Goal: Task Accomplishment & Management: Manage account settings

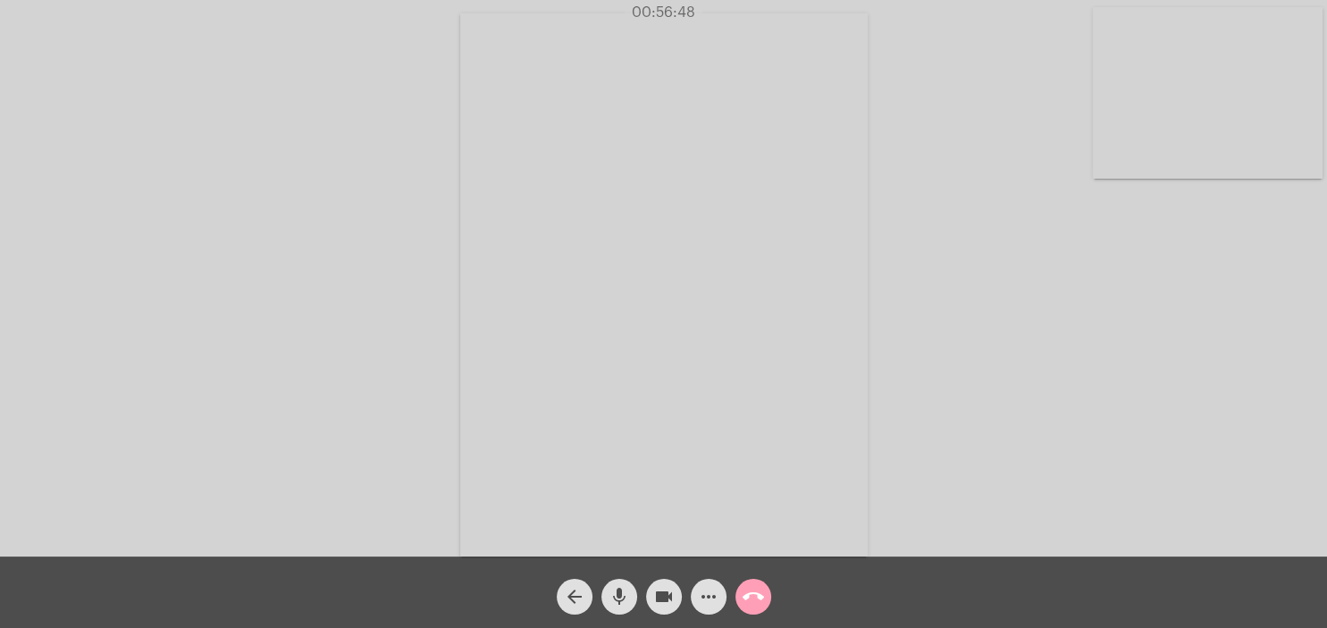
click at [760, 600] on mat-icon "call_end" at bounding box center [753, 596] width 21 height 21
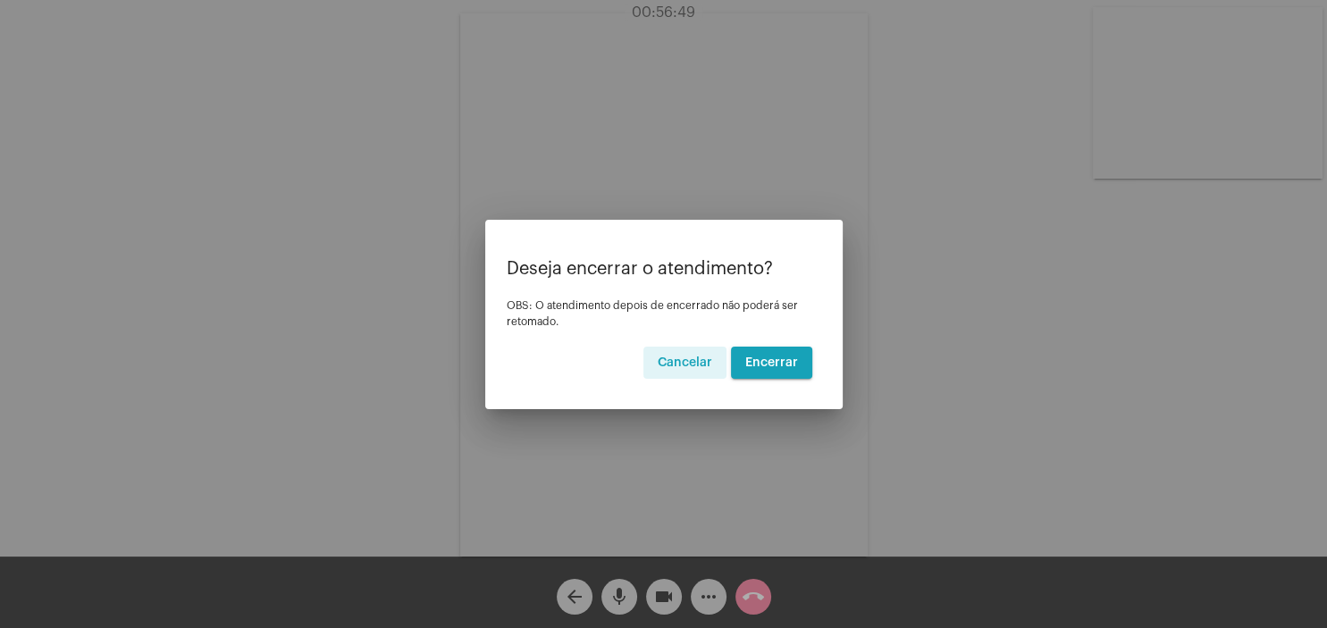
click at [774, 357] on span "Encerrar" at bounding box center [771, 363] width 53 height 13
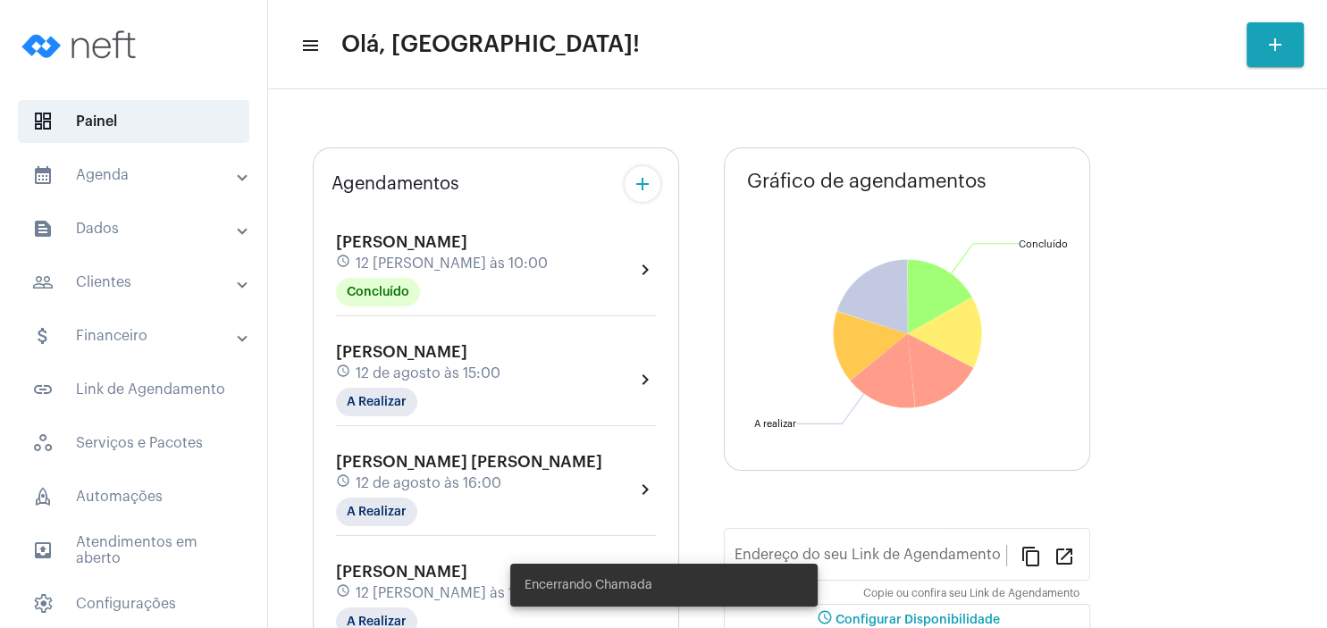
type input "[URL][DOMAIN_NAME][PERSON_NAME]"
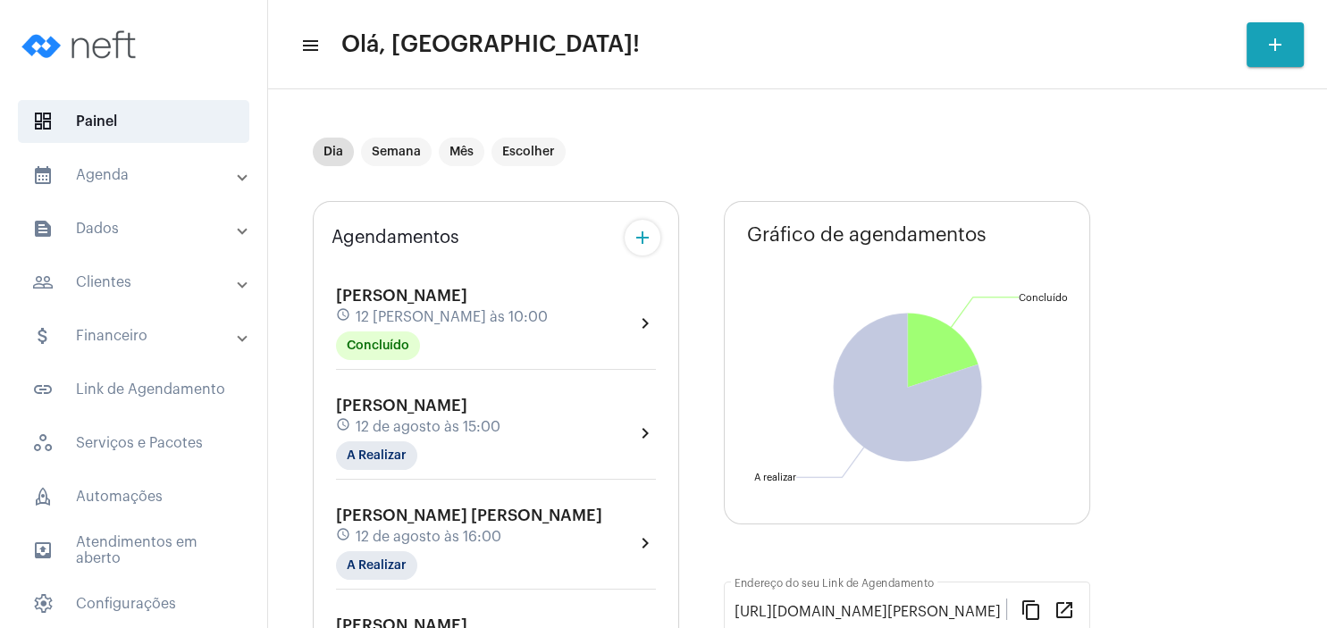
click at [454, 306] on div "[PERSON_NAME] schedule 12 [PERSON_NAME] às 10:00 Concluído" at bounding box center [442, 323] width 212 height 73
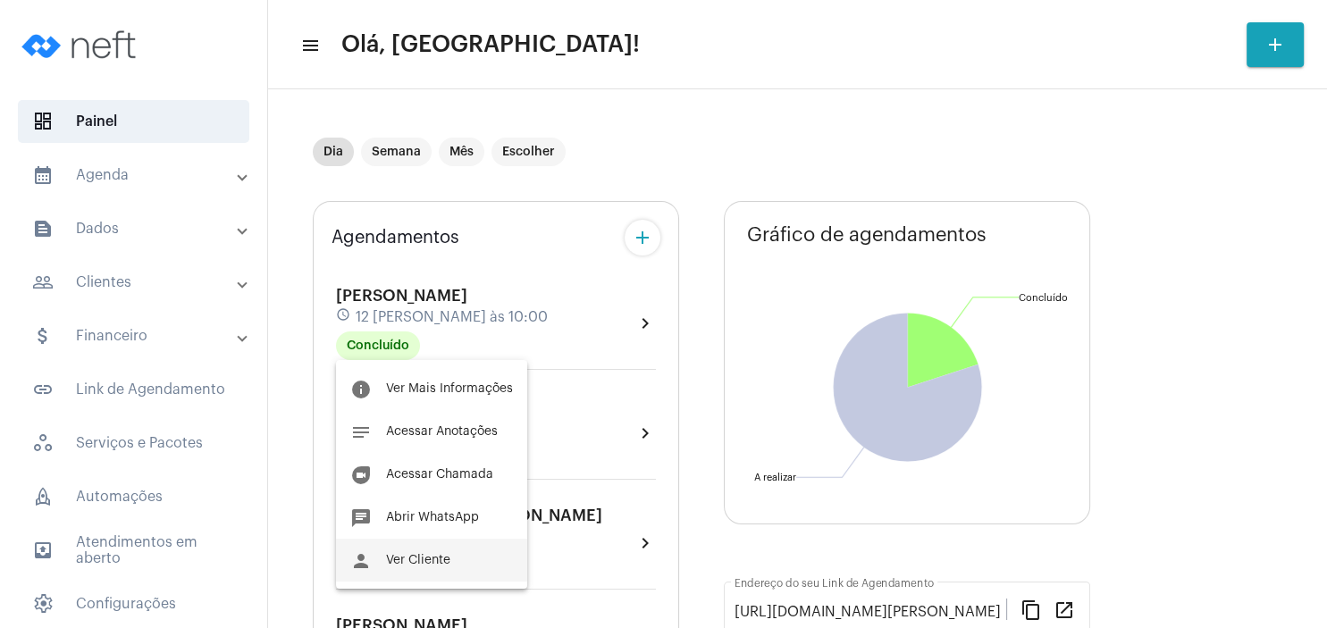
click at [470, 565] on button "person Ver Cliente" at bounding box center [431, 560] width 191 height 43
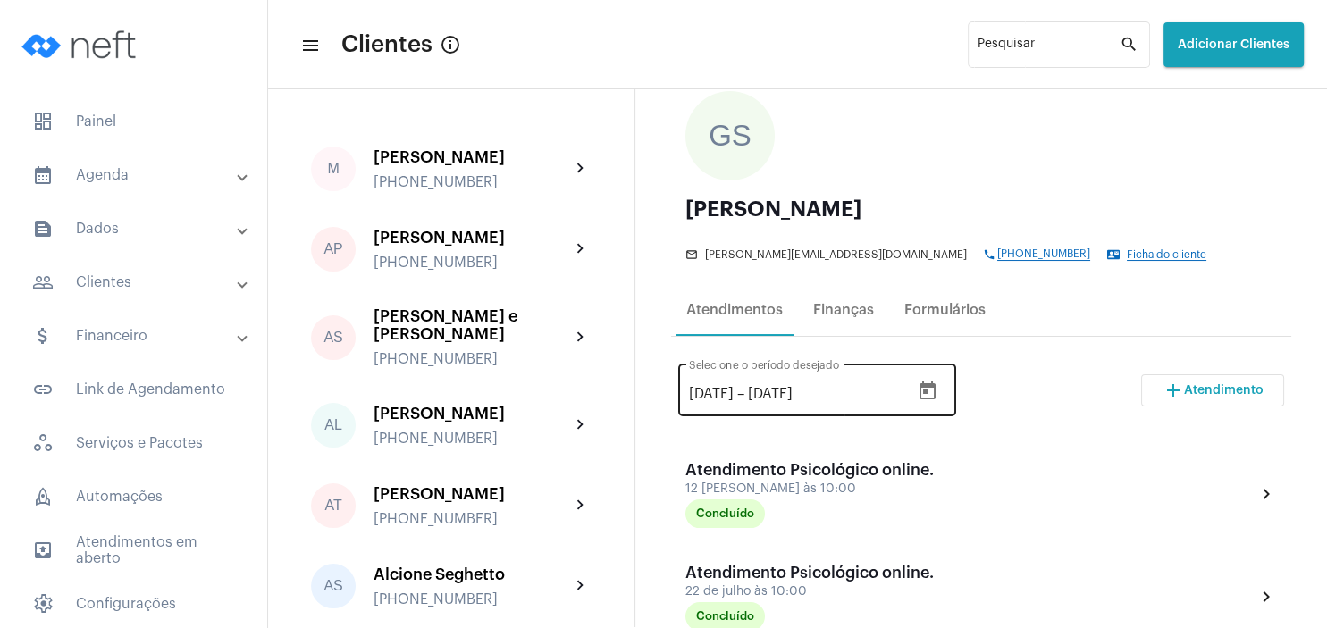
scroll to position [172, 0]
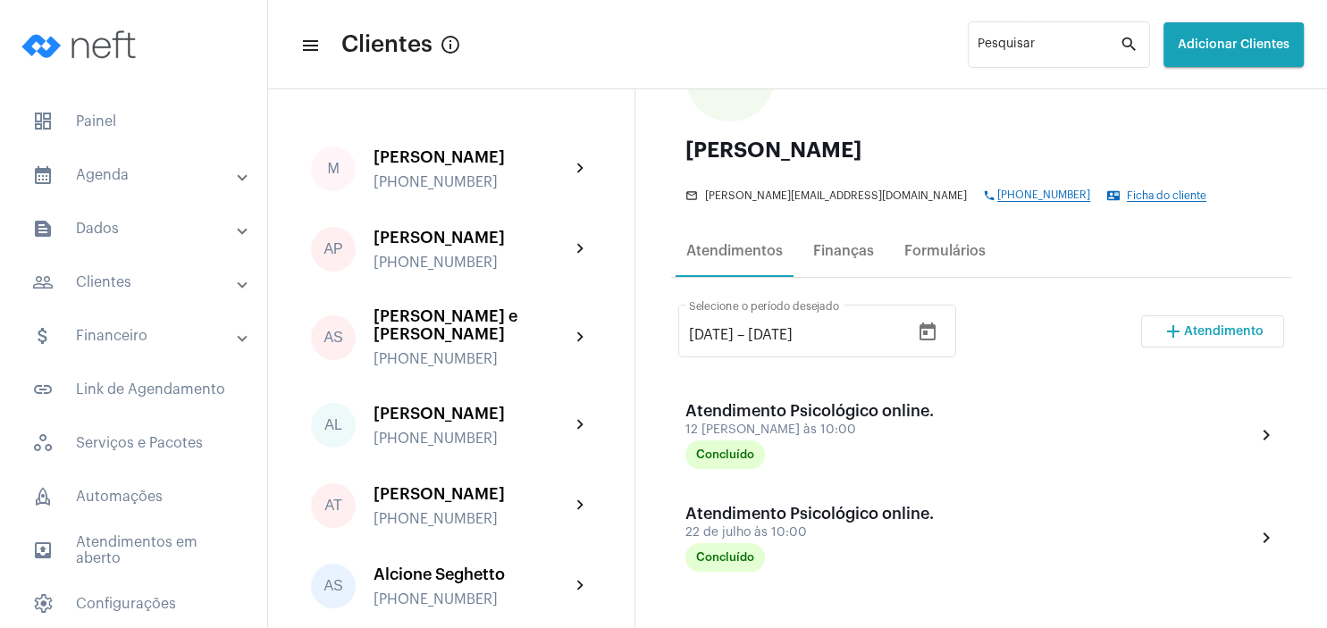
click at [1243, 331] on span "Atendimento" at bounding box center [1224, 331] width 80 height 13
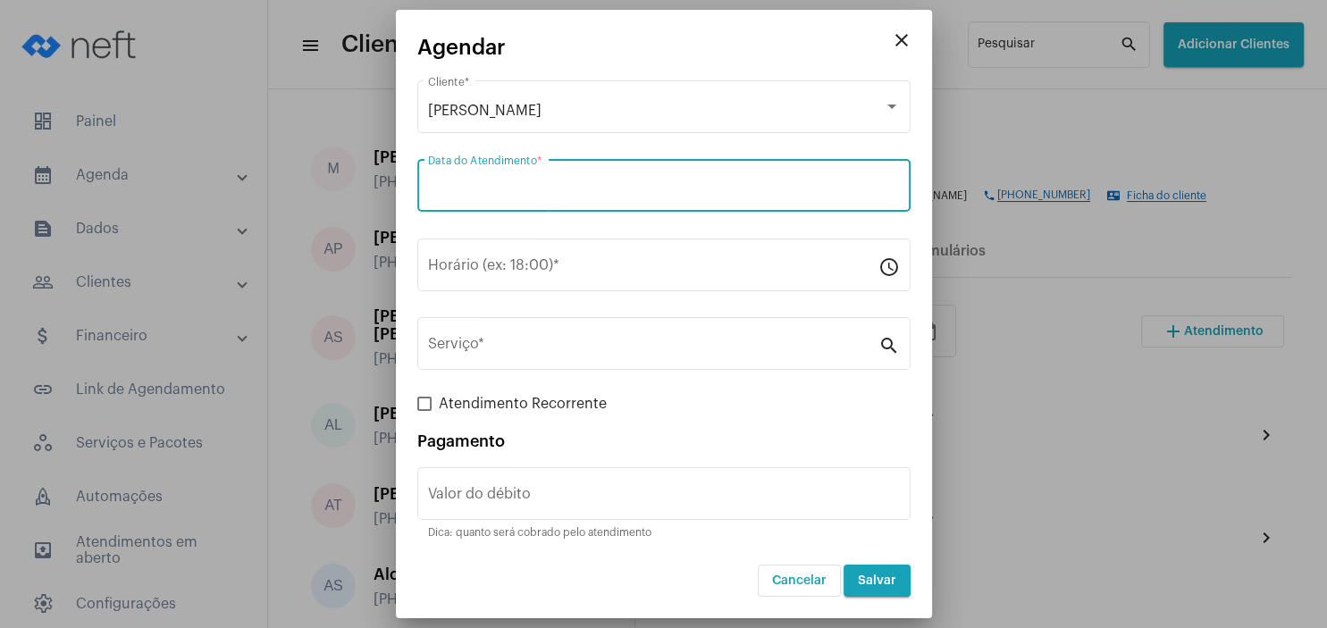
click at [581, 189] on input "Data do Atendimento *" at bounding box center [664, 189] width 472 height 16
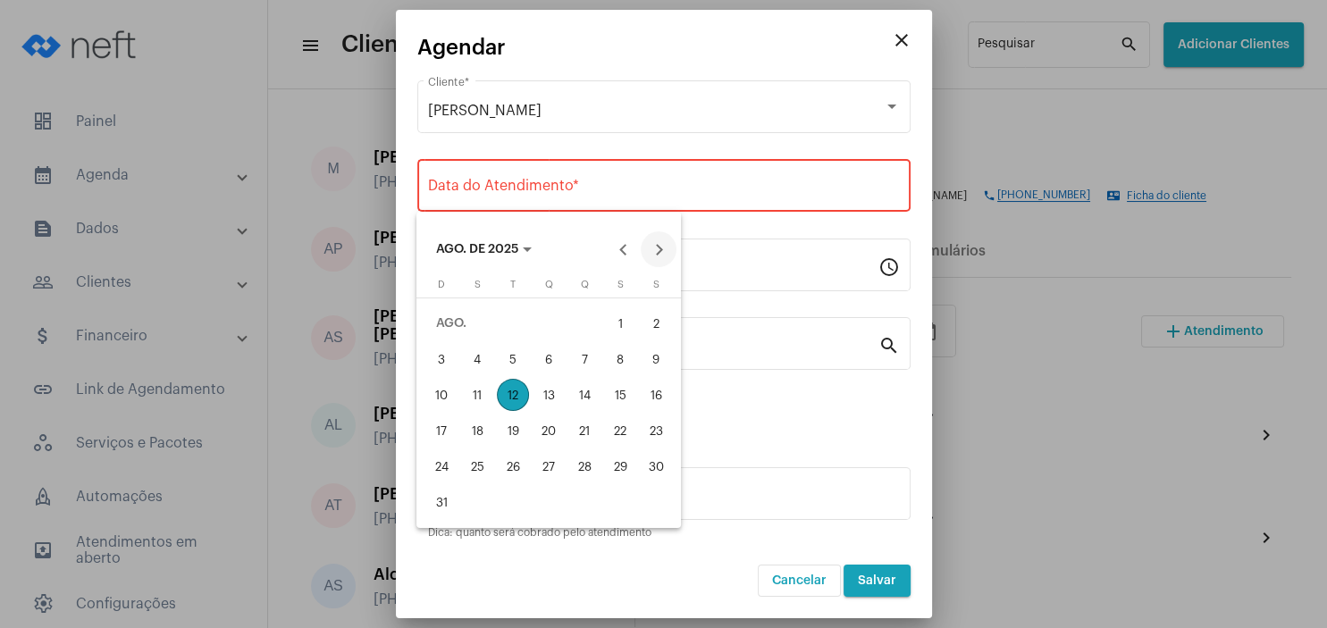
click at [664, 252] on button "Next month" at bounding box center [659, 249] width 36 height 36
click at [519, 434] on div "16" at bounding box center [513, 431] width 32 height 32
type input "[DATE]"
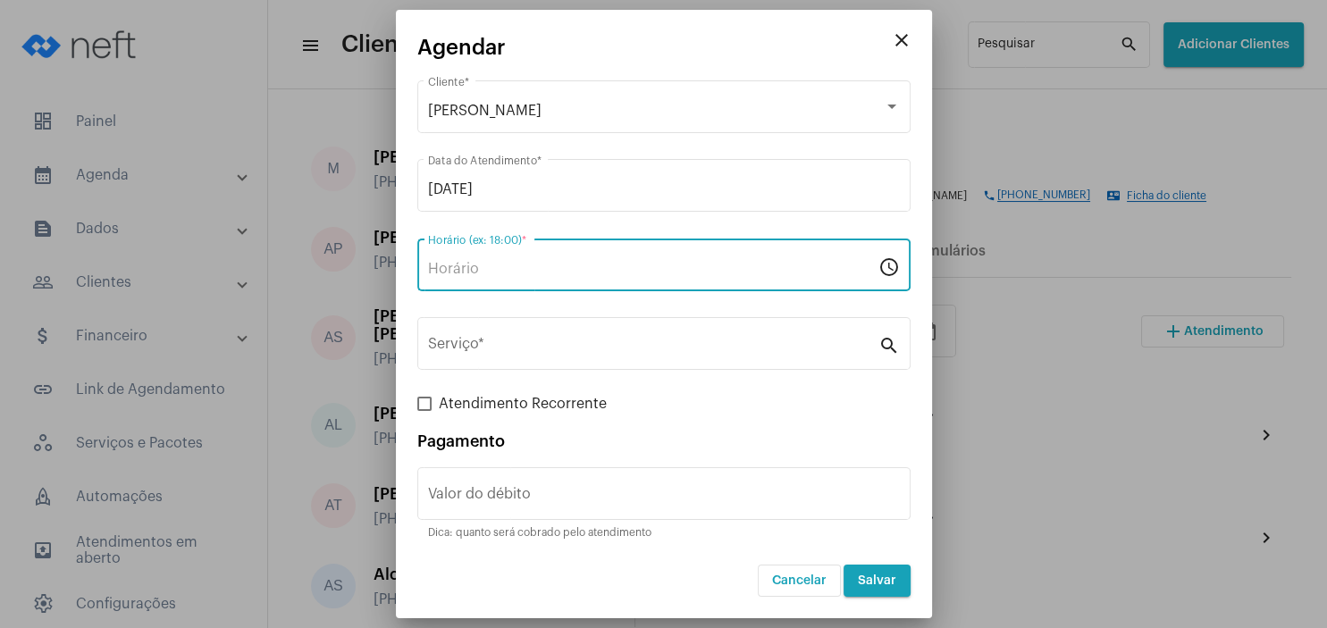
click at [480, 271] on input "Horário (ex: 18:00) *" at bounding box center [653, 269] width 450 height 16
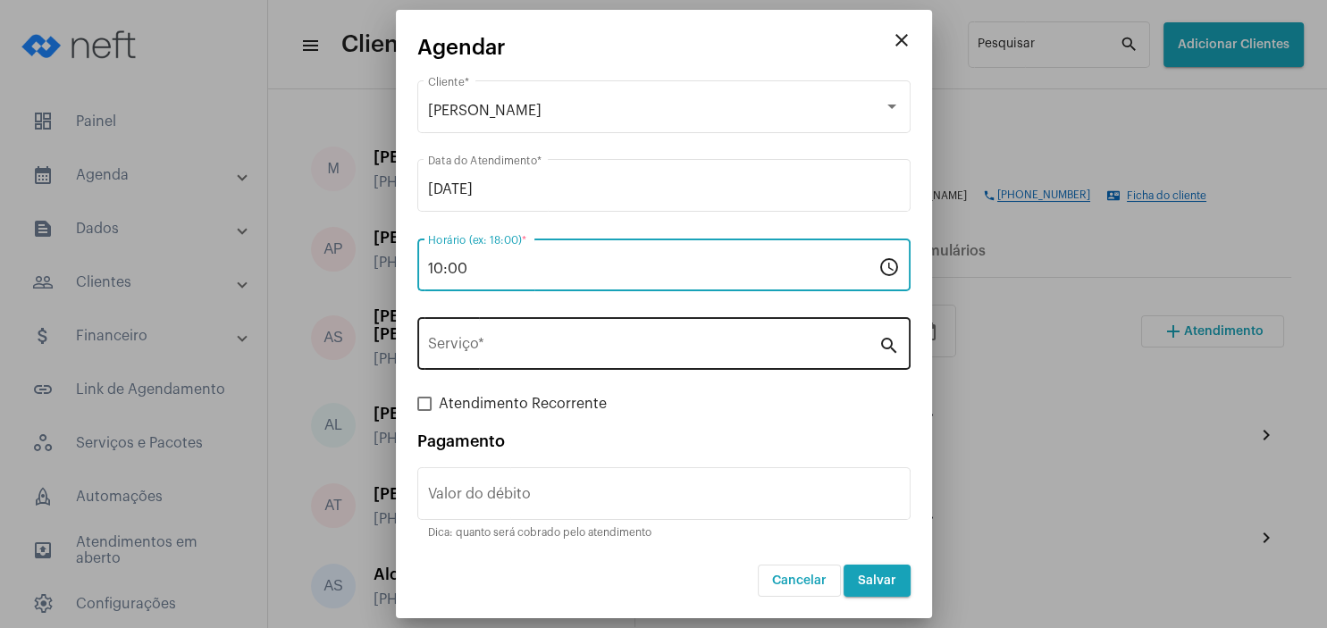
type input "10:00"
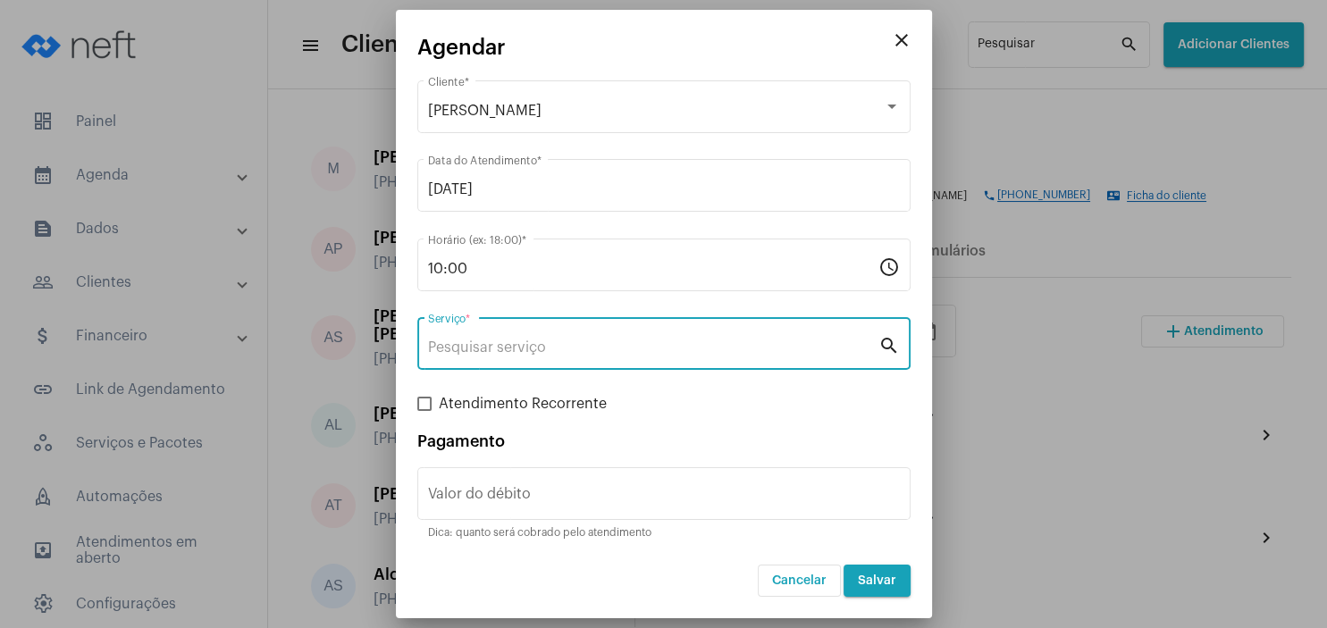
click at [478, 355] on input "Serviço *" at bounding box center [653, 348] width 450 height 16
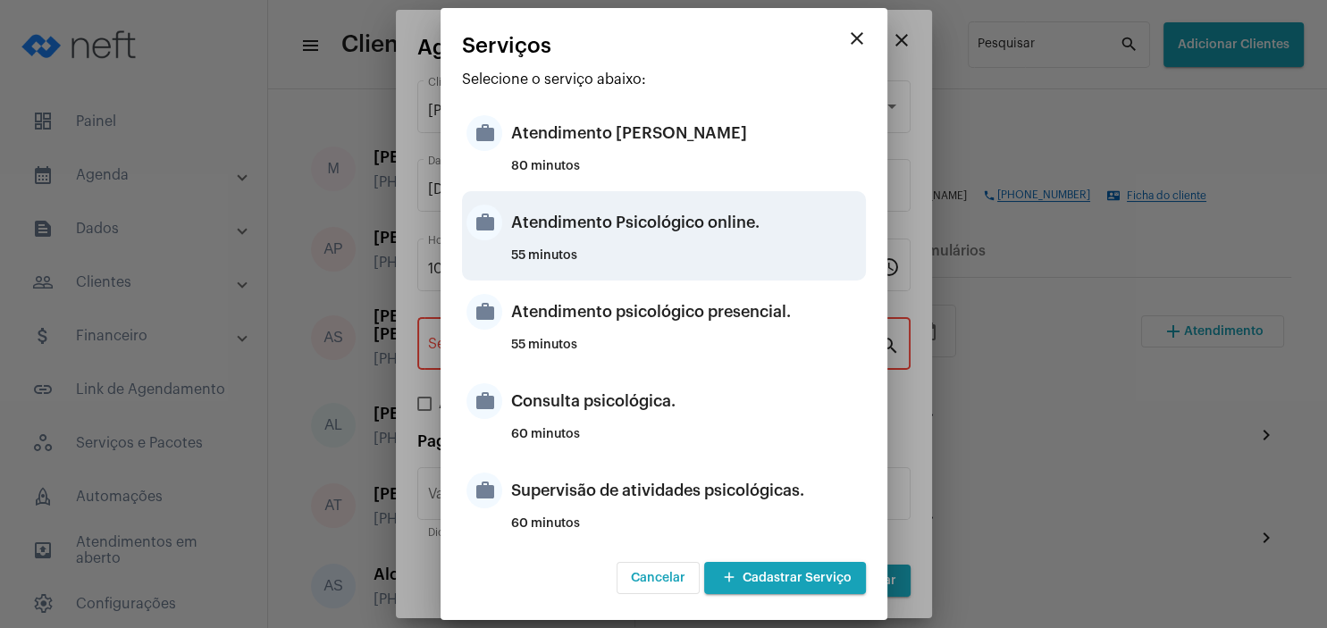
click at [703, 230] on div "Atendimento Psicológico online." at bounding box center [686, 223] width 350 height 54
type input "Atendimento Psicológico online."
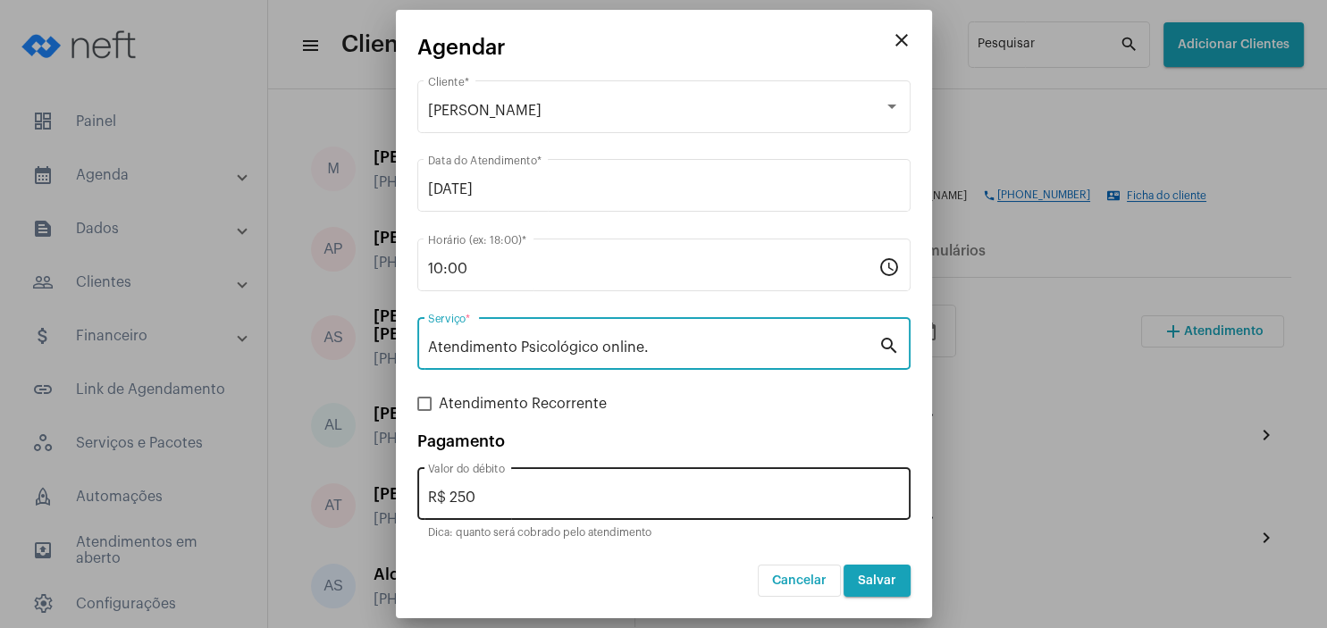
click at [506, 502] on input "R$ 250" at bounding box center [664, 498] width 472 height 16
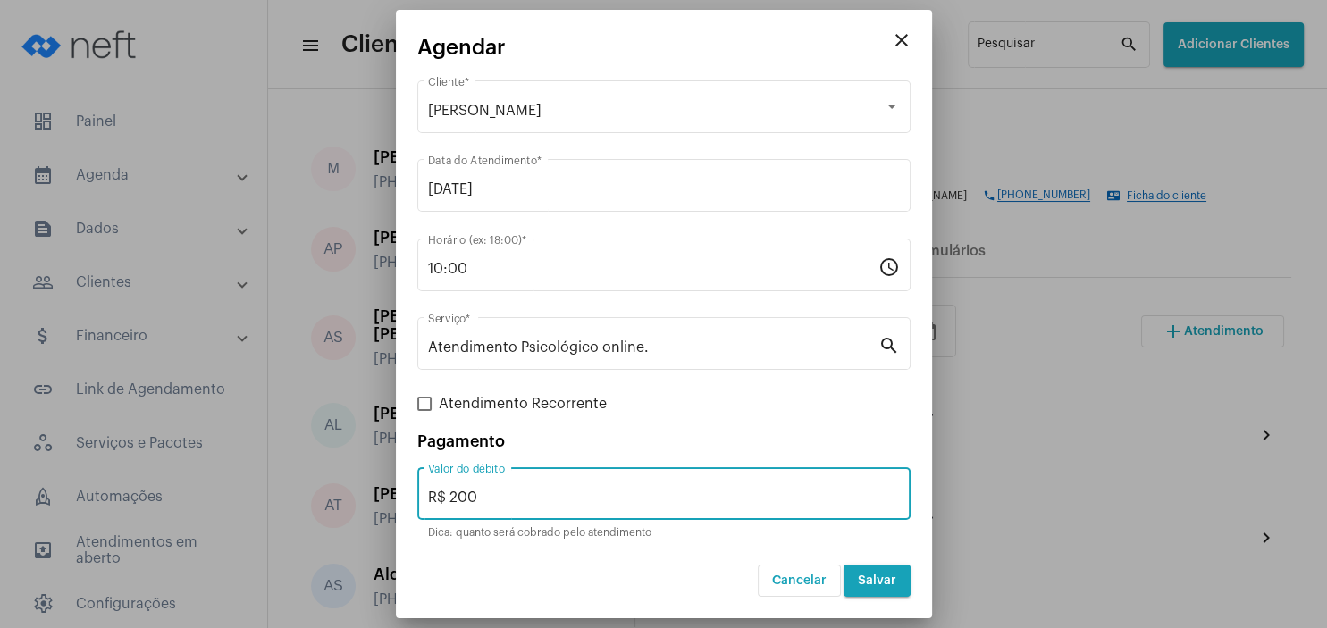
type input "R$ 200"
click at [863, 583] on span "Salvar" at bounding box center [877, 581] width 38 height 13
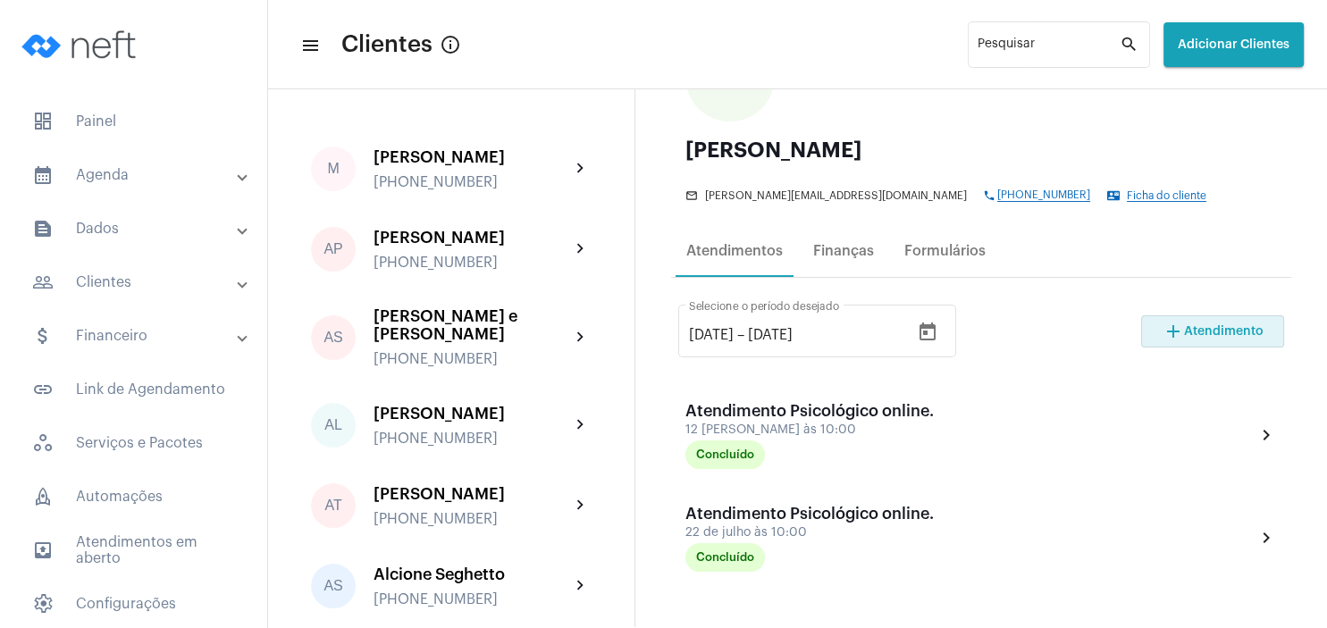
click at [112, 96] on mat-list "dashboard Painel calendar_month_outlined Agenda calendar_month_outlined Calendá…" at bounding box center [133, 413] width 267 height 640
click at [116, 116] on span "dashboard Painel" at bounding box center [133, 121] width 231 height 43
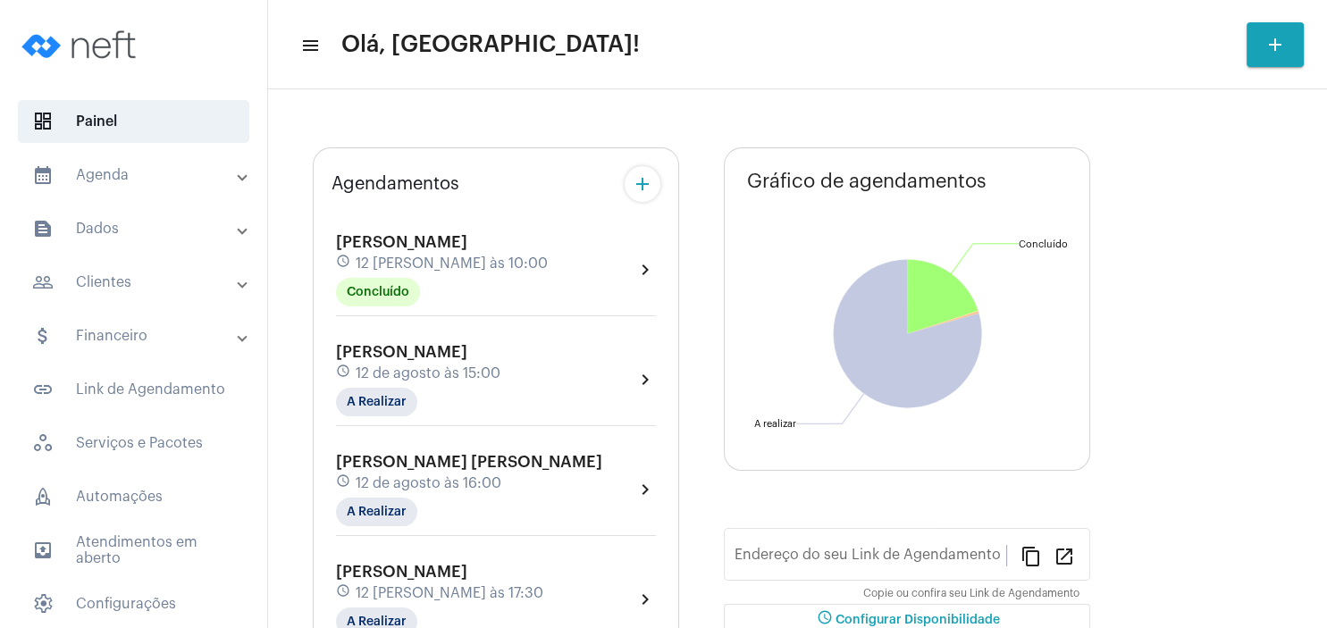
type input "[URL][DOMAIN_NAME][PERSON_NAME]"
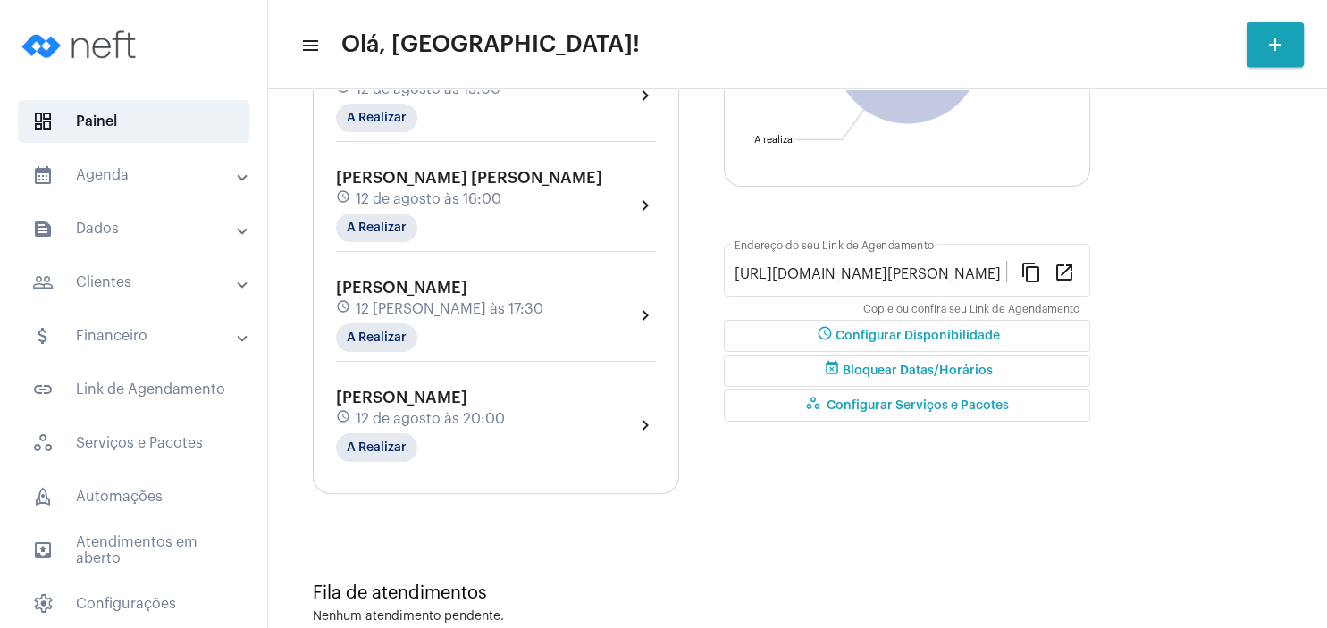
scroll to position [343, 0]
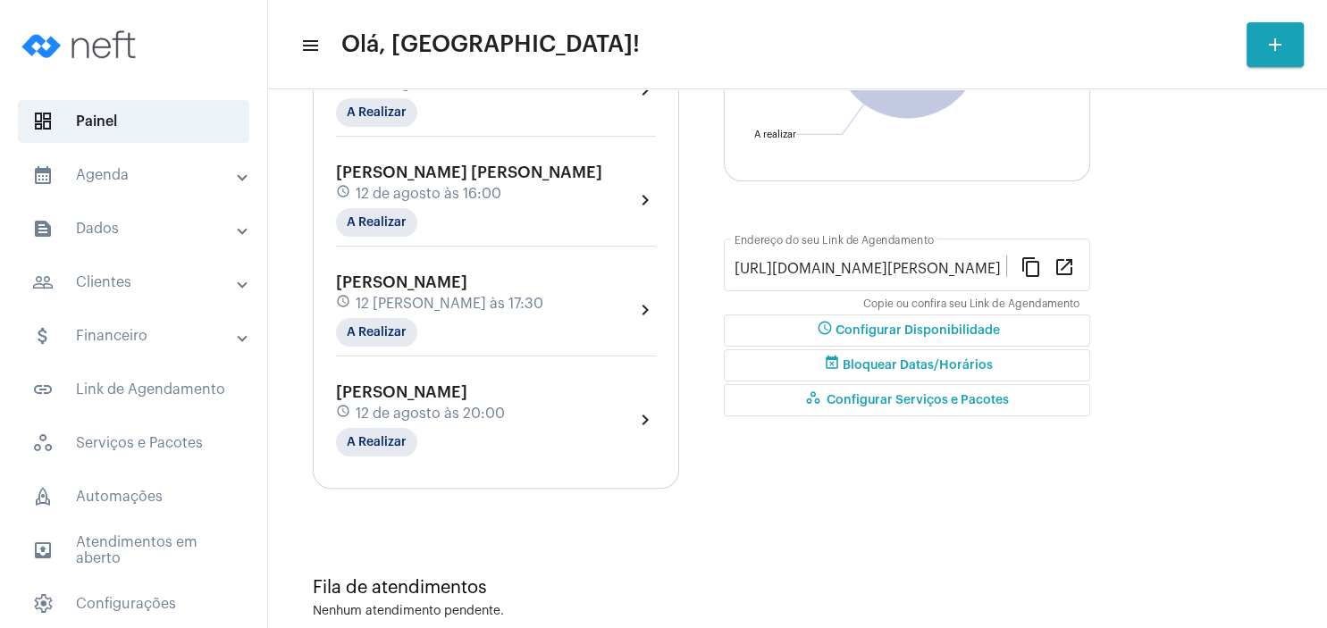
click at [917, 326] on span "schedule Configurar Disponibilidade" at bounding box center [907, 330] width 186 height 13
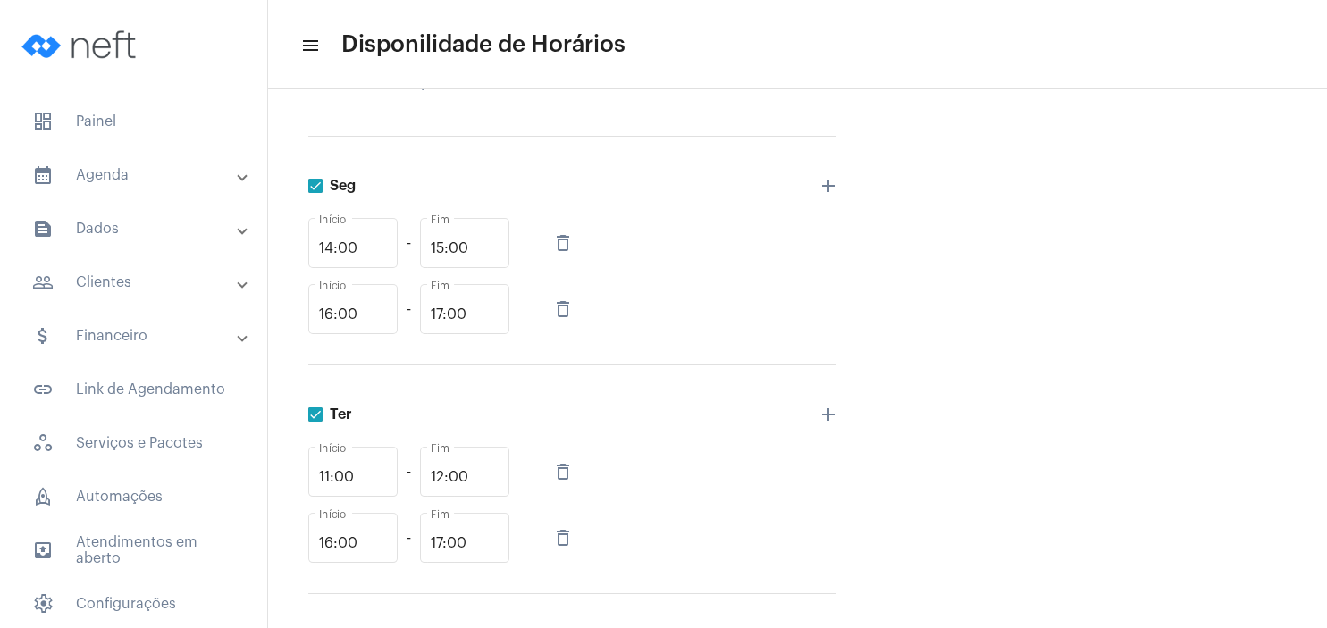
scroll to position [257, 0]
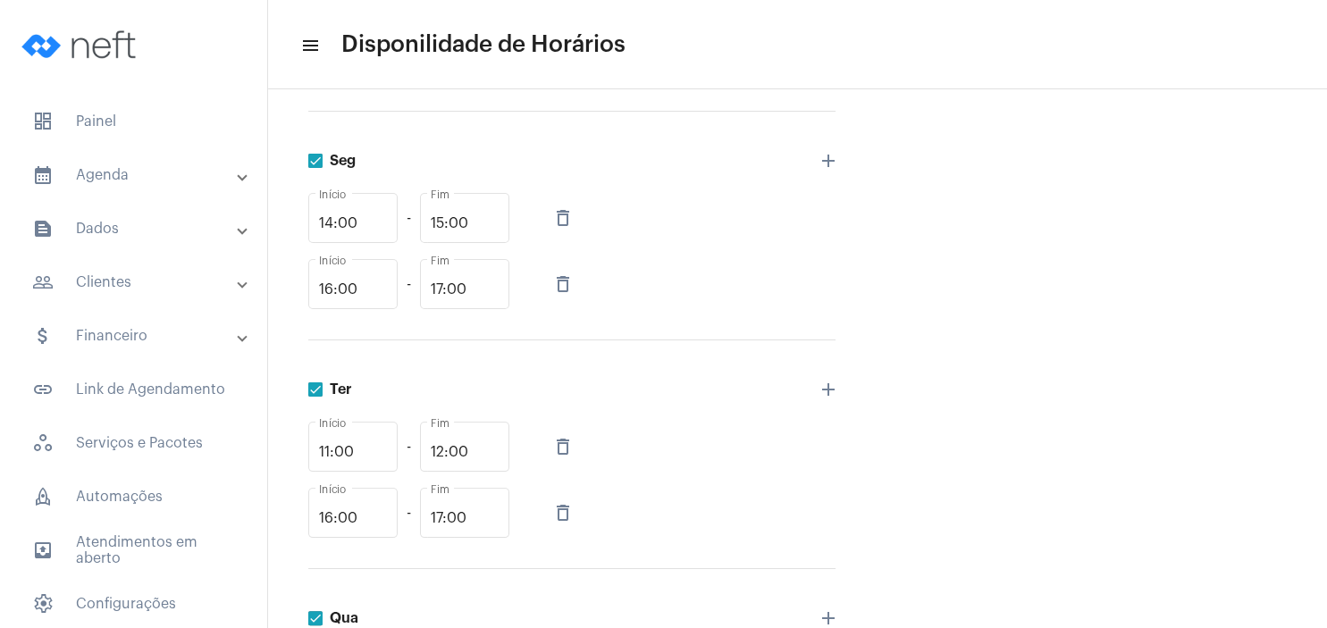
click at [564, 445] on mat-icon "delete_outline" at bounding box center [562, 446] width 21 height 21
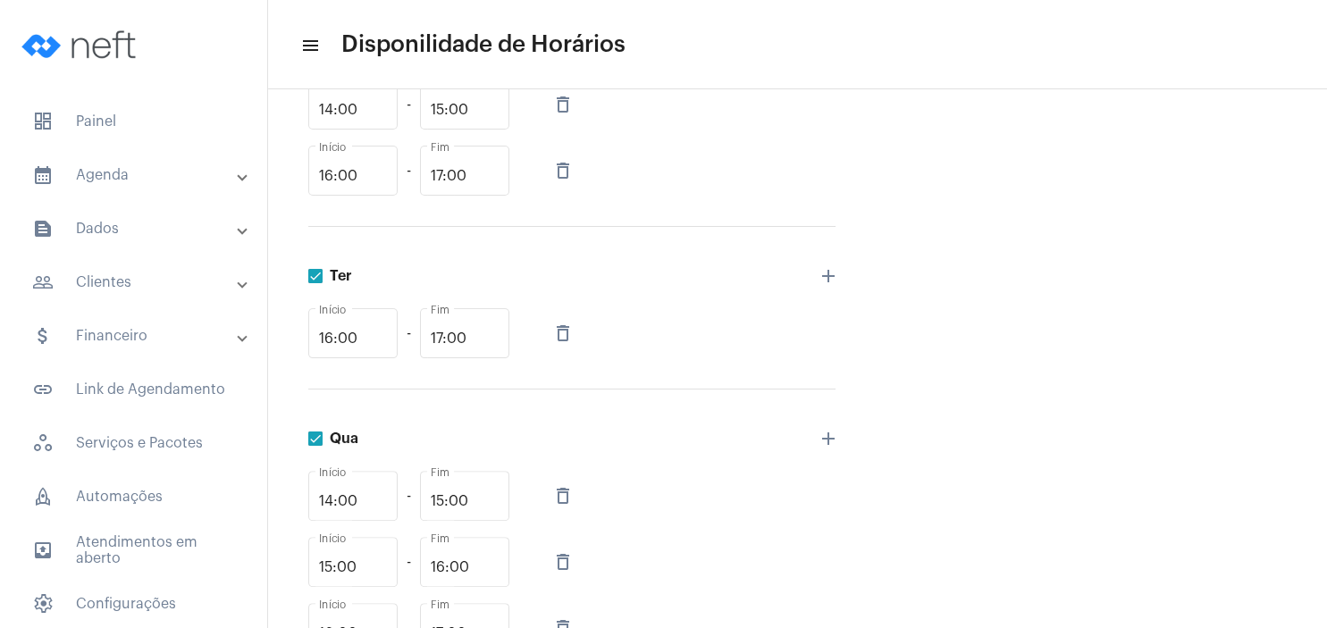
scroll to position [429, 0]
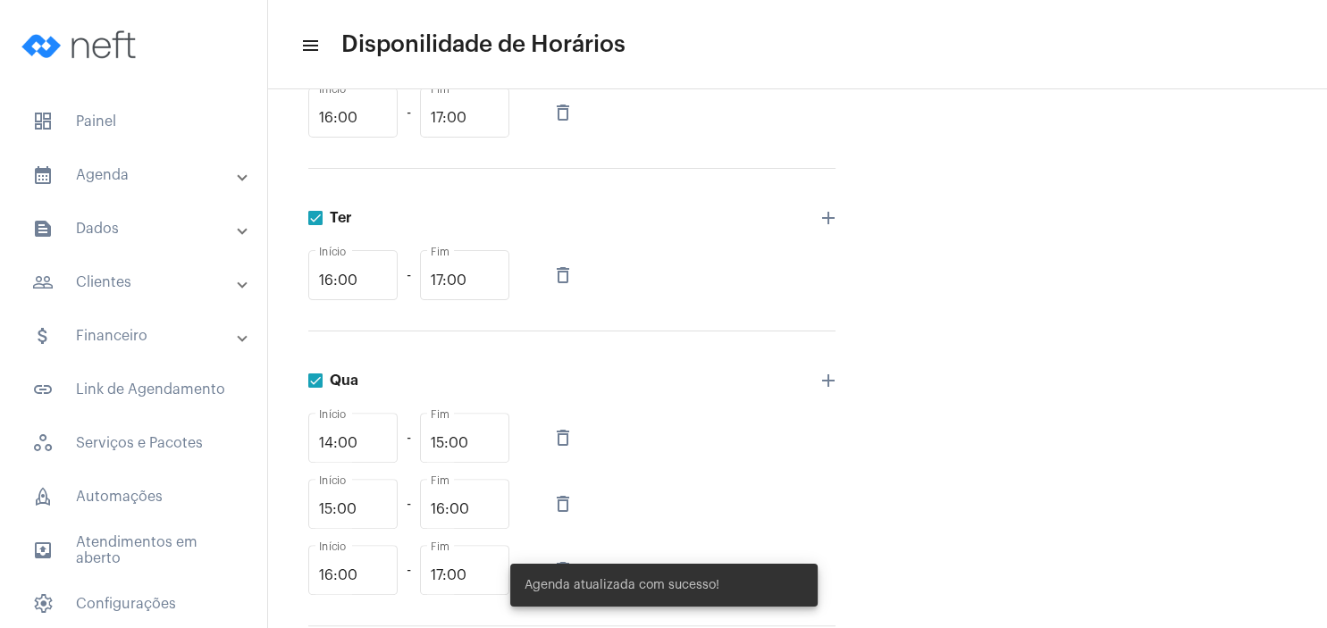
click at [831, 216] on mat-icon "add" at bounding box center [828, 217] width 21 height 21
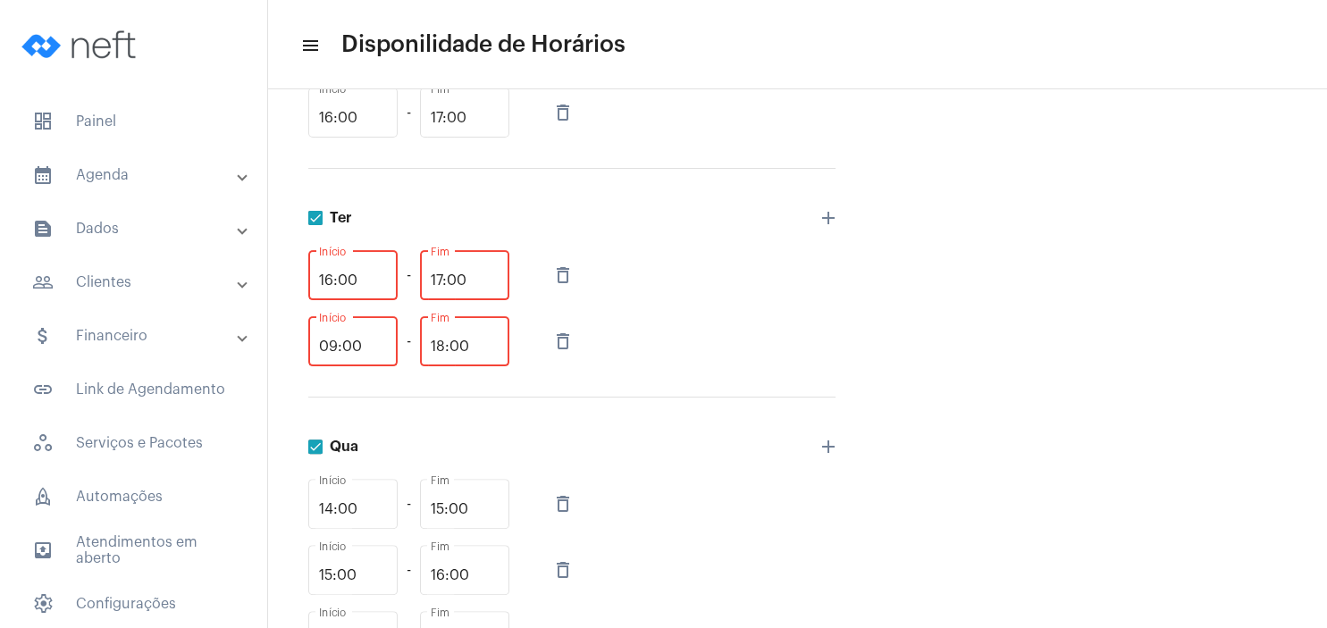
click at [371, 350] on input "09:00" at bounding box center [353, 347] width 68 height 16
type input "0"
type input "16:00"
click at [441, 338] on div "18:00 Fim" at bounding box center [465, 341] width 68 height 56
click at [441, 342] on input "18:00" at bounding box center [465, 347] width 68 height 16
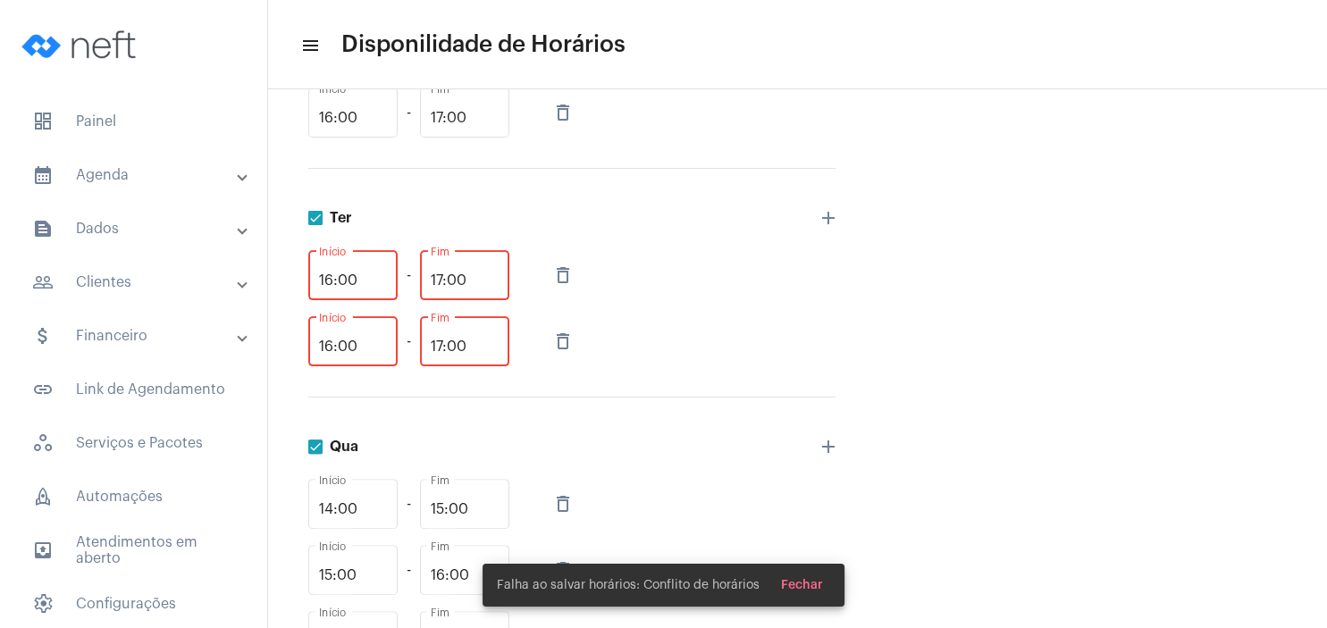
type input "17:00"
click at [327, 273] on input "16:00" at bounding box center [353, 281] width 68 height 16
type input "15:00"
click at [441, 274] on input "17:00" at bounding box center [465, 281] width 68 height 16
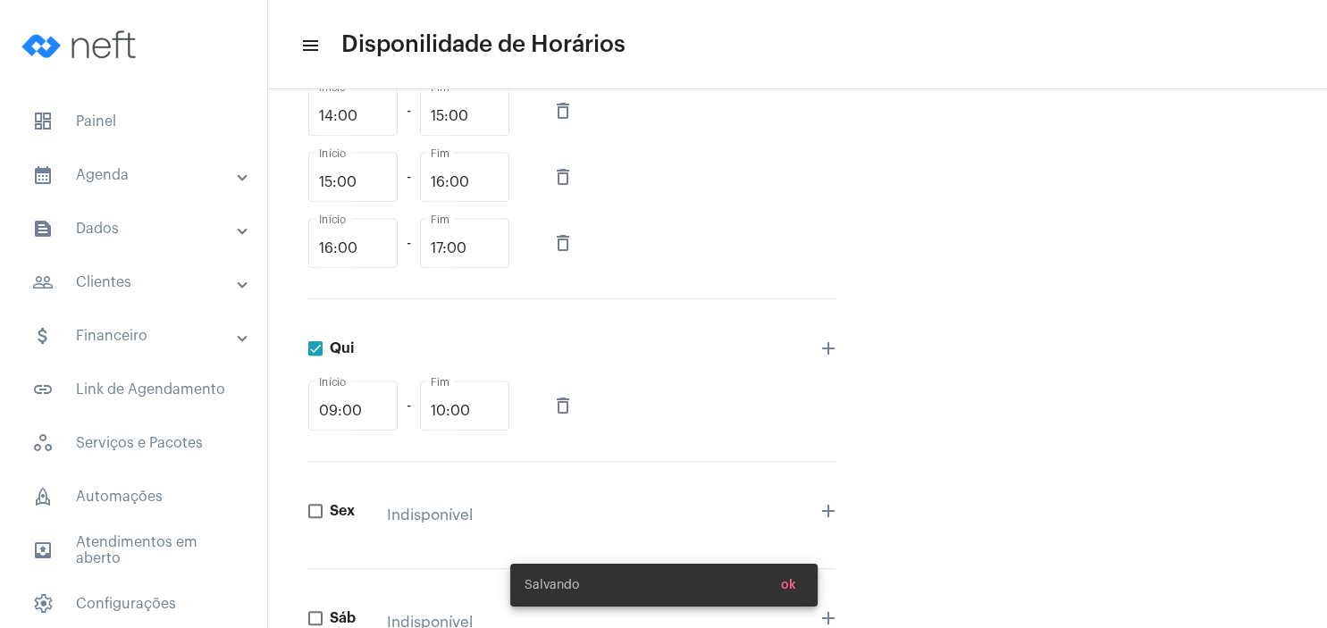
scroll to position [977, 0]
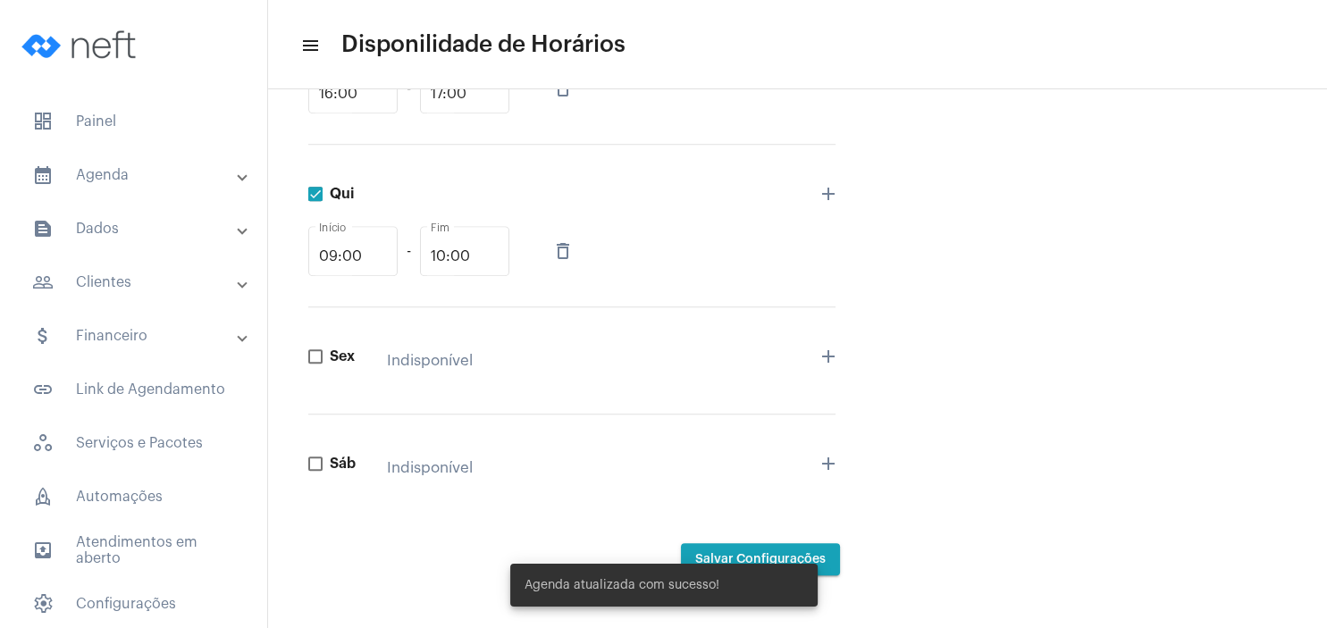
type input "16:00"
click at [758, 558] on div "Agenda atualizada com sucesso!" at bounding box center [664, 585] width 350 height 86
click at [116, 117] on span "dashboard Painel" at bounding box center [133, 121] width 231 height 43
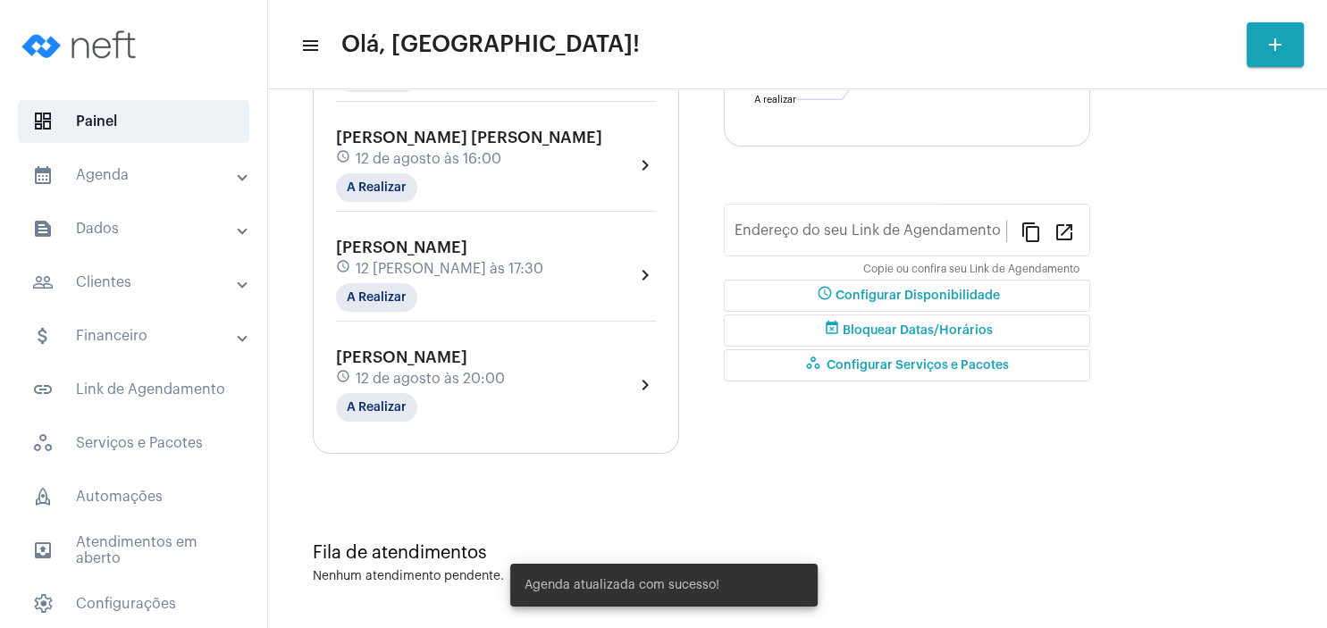
type input "[URL][DOMAIN_NAME][PERSON_NAME]"
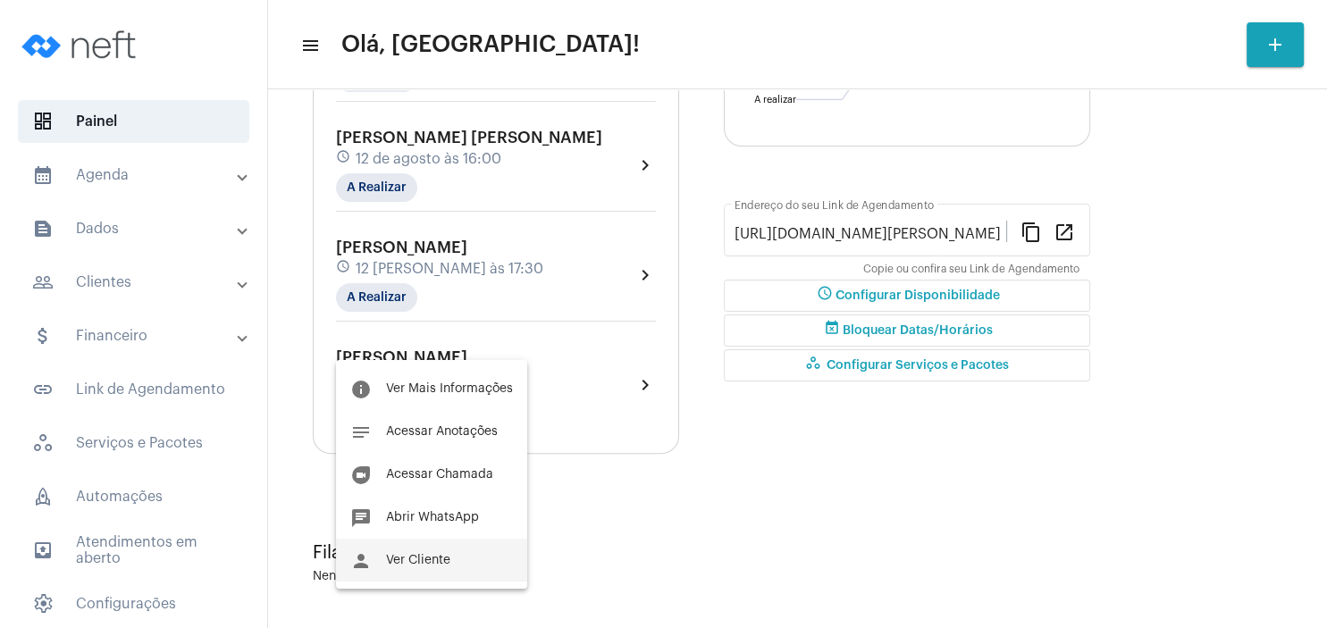
click at [447, 560] on span "Ver Cliente" at bounding box center [418, 560] width 64 height 13
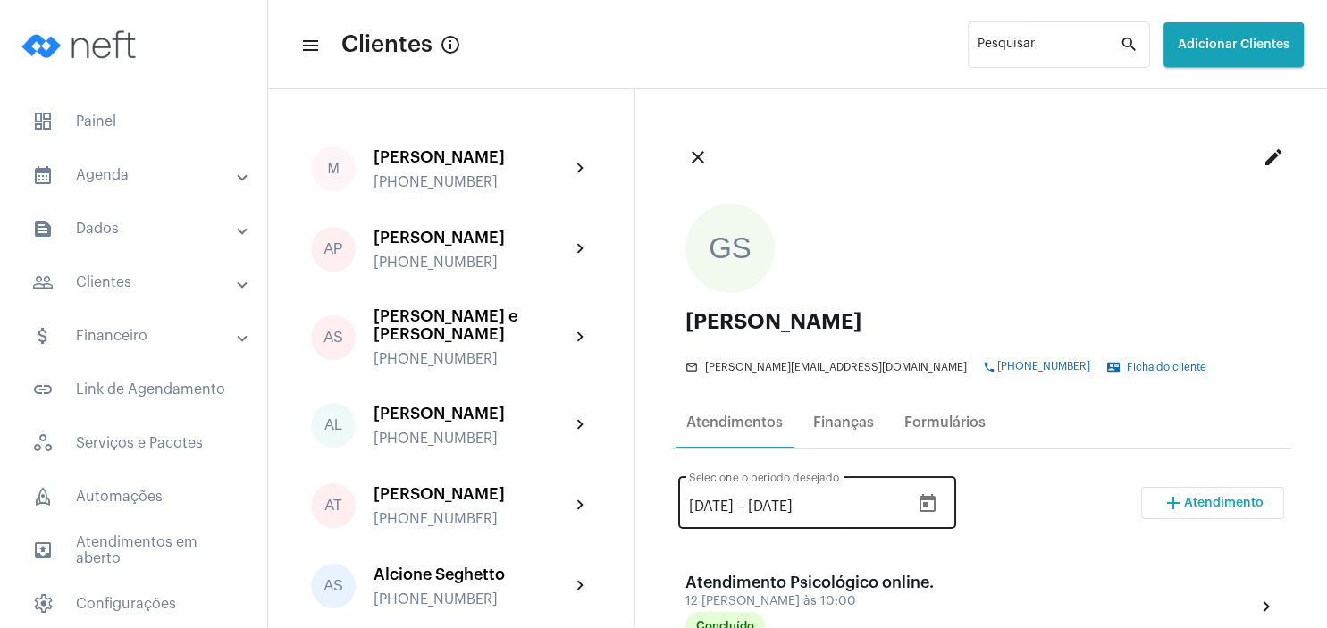
scroll to position [86, 0]
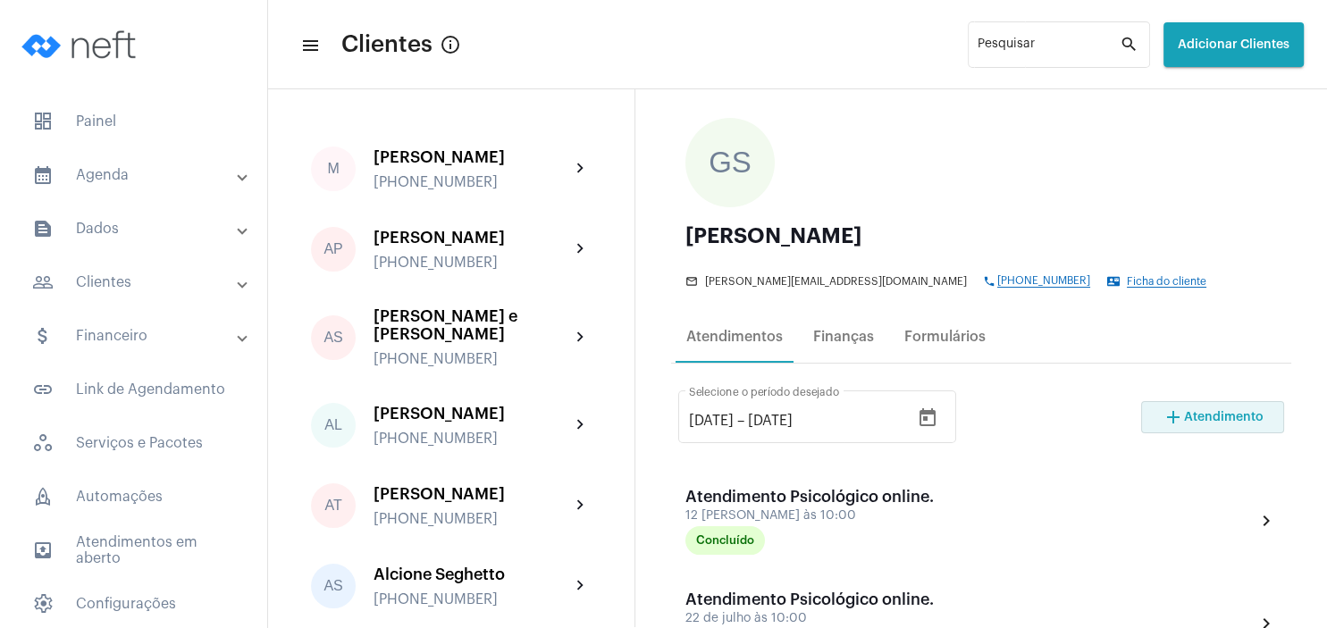
click at [1167, 415] on mat-icon "add" at bounding box center [1172, 417] width 21 height 21
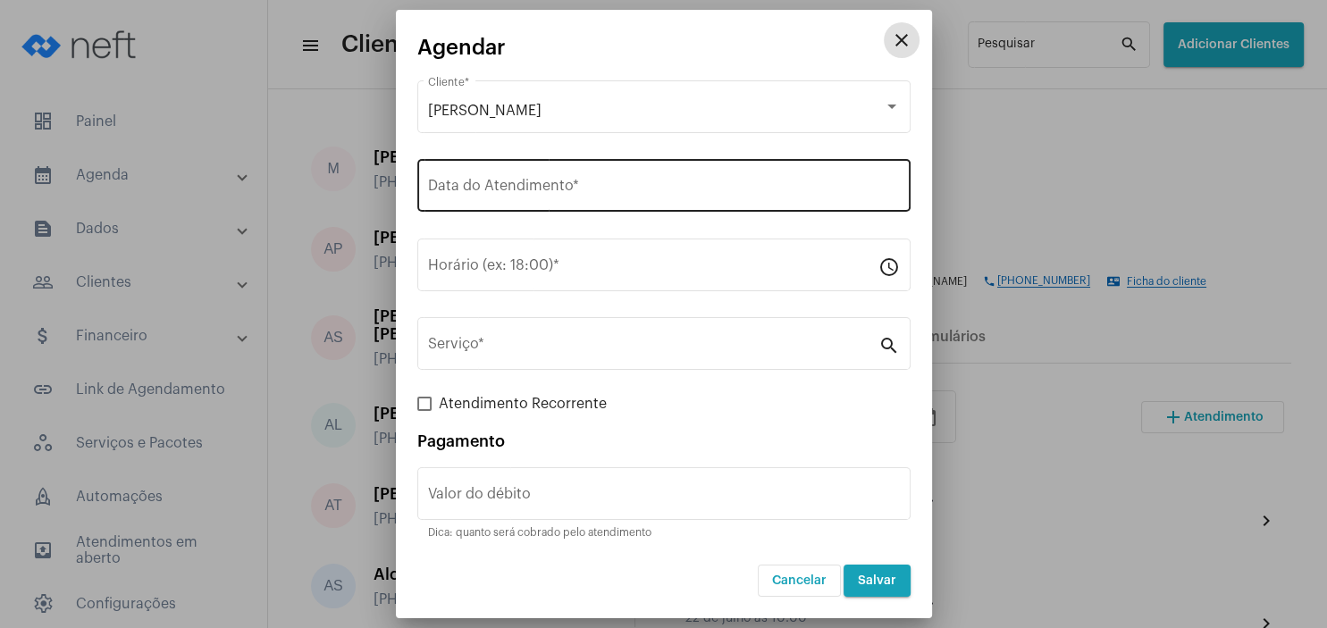
click at [534, 191] on input "Data do Atendimento *" at bounding box center [664, 189] width 472 height 16
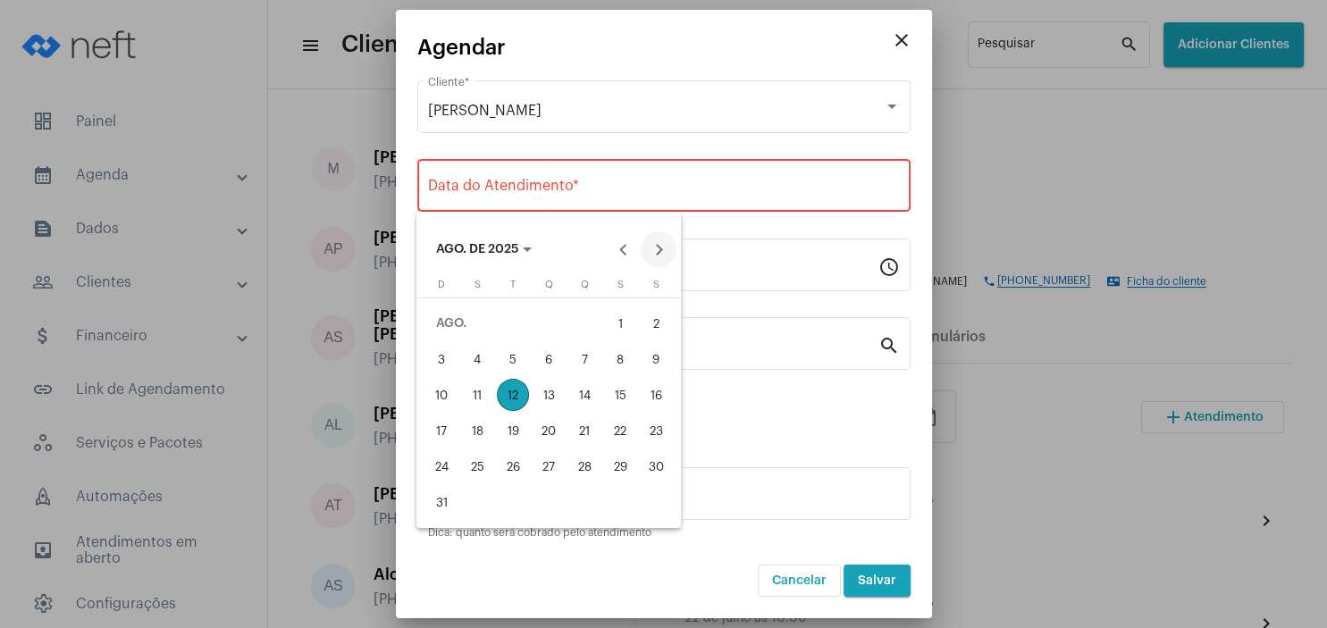
click at [664, 244] on button "Next month" at bounding box center [659, 249] width 36 height 36
click at [901, 37] on div at bounding box center [663, 314] width 1327 height 628
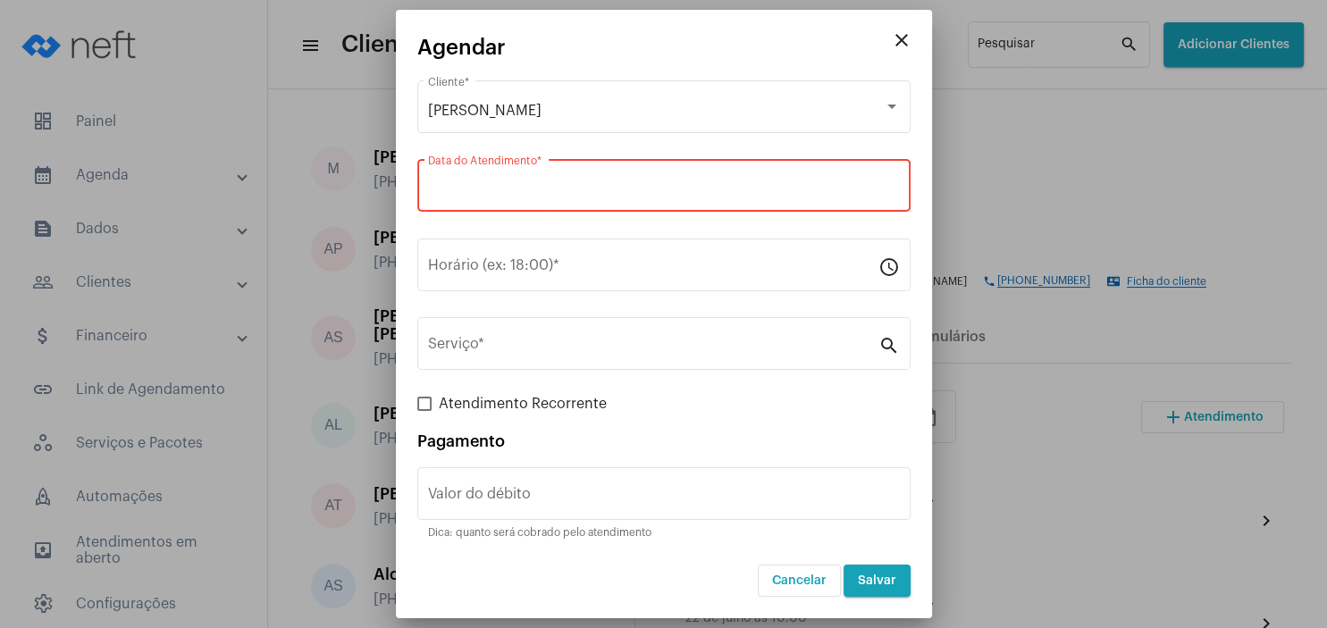
click at [899, 47] on mat-icon "close" at bounding box center [901, 39] width 21 height 21
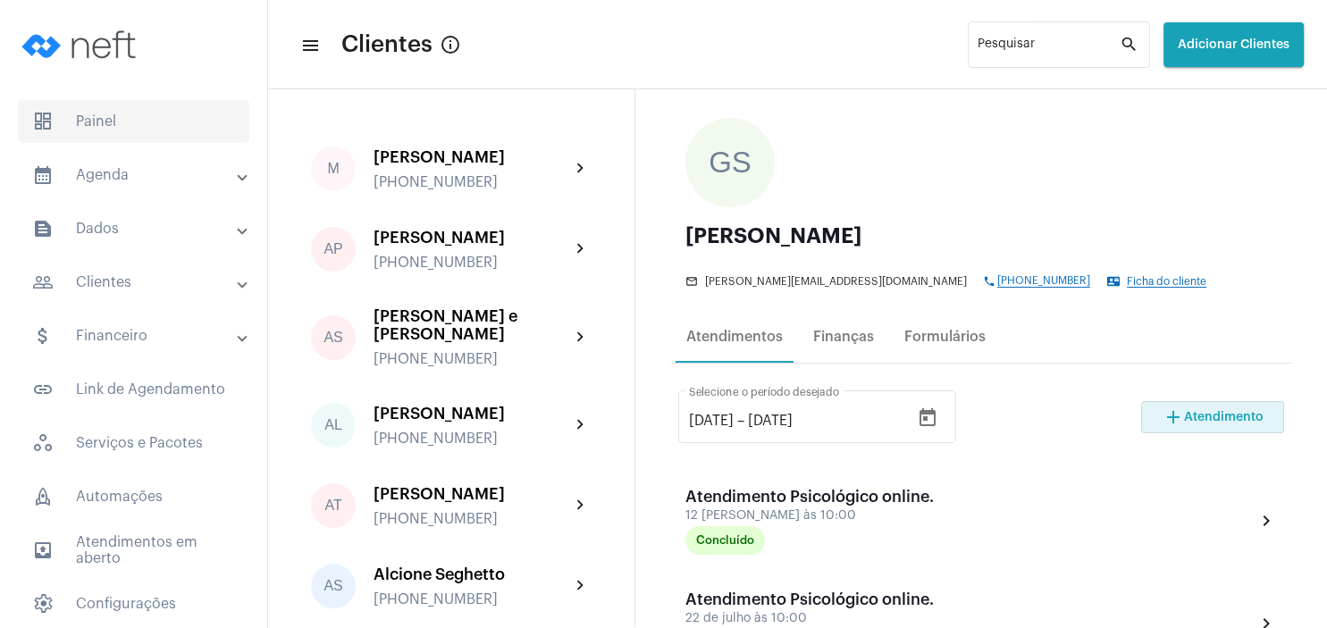
click at [103, 120] on span "dashboard Painel" at bounding box center [133, 121] width 231 height 43
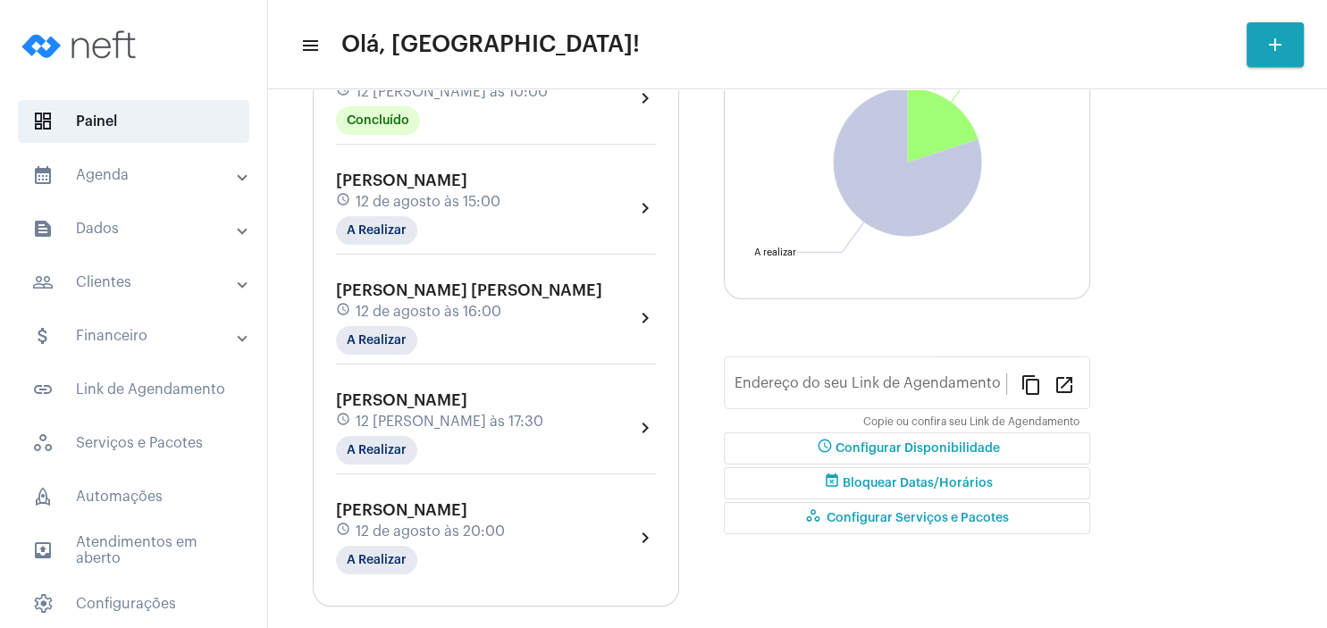
type input "[URL][DOMAIN_NAME][PERSON_NAME]"
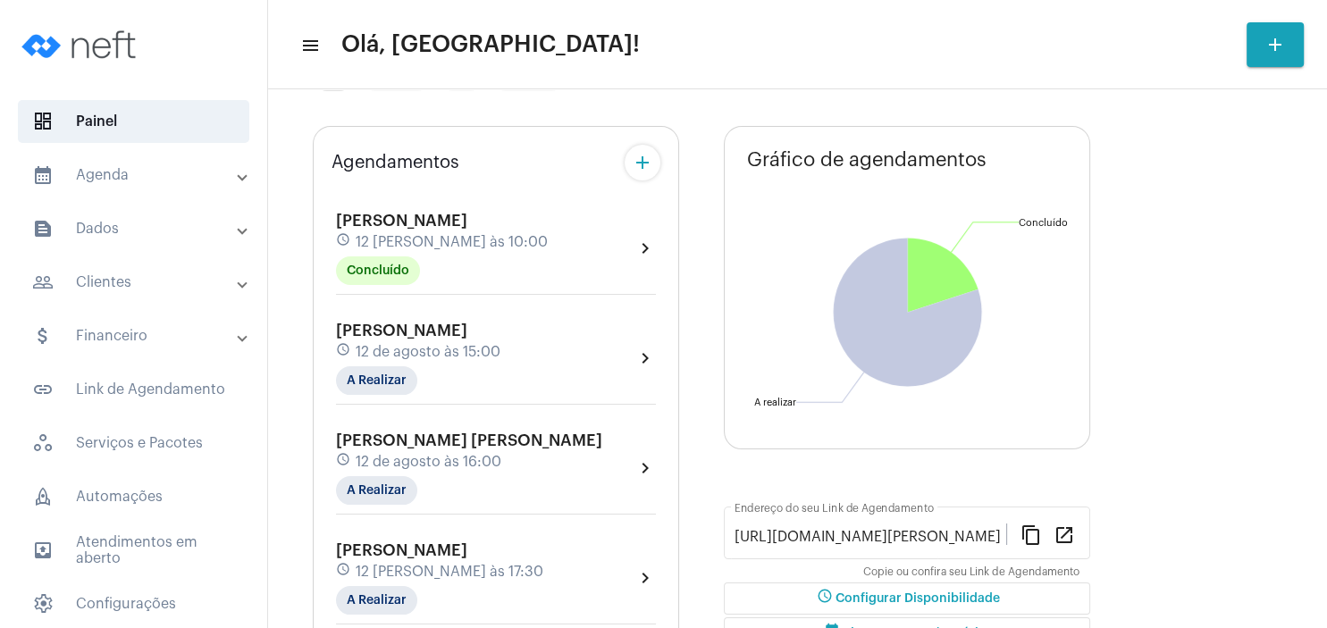
scroll to position [54, 0]
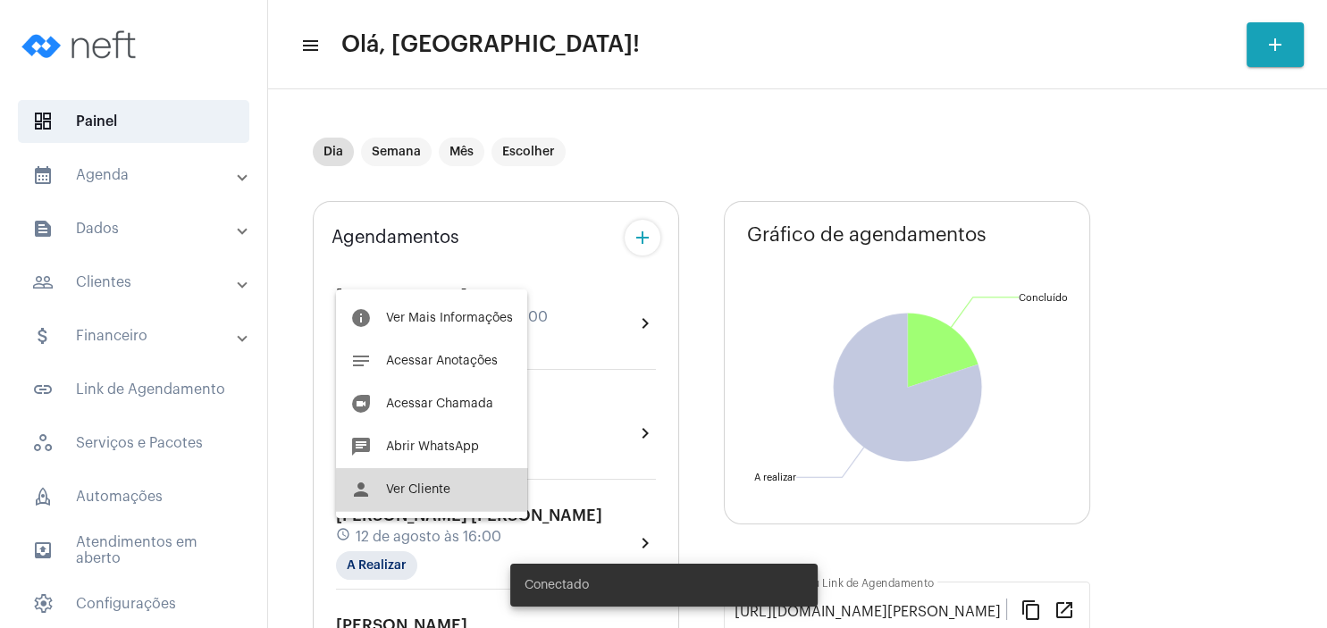
click at [438, 496] on button "person Ver Cliente" at bounding box center [431, 489] width 191 height 43
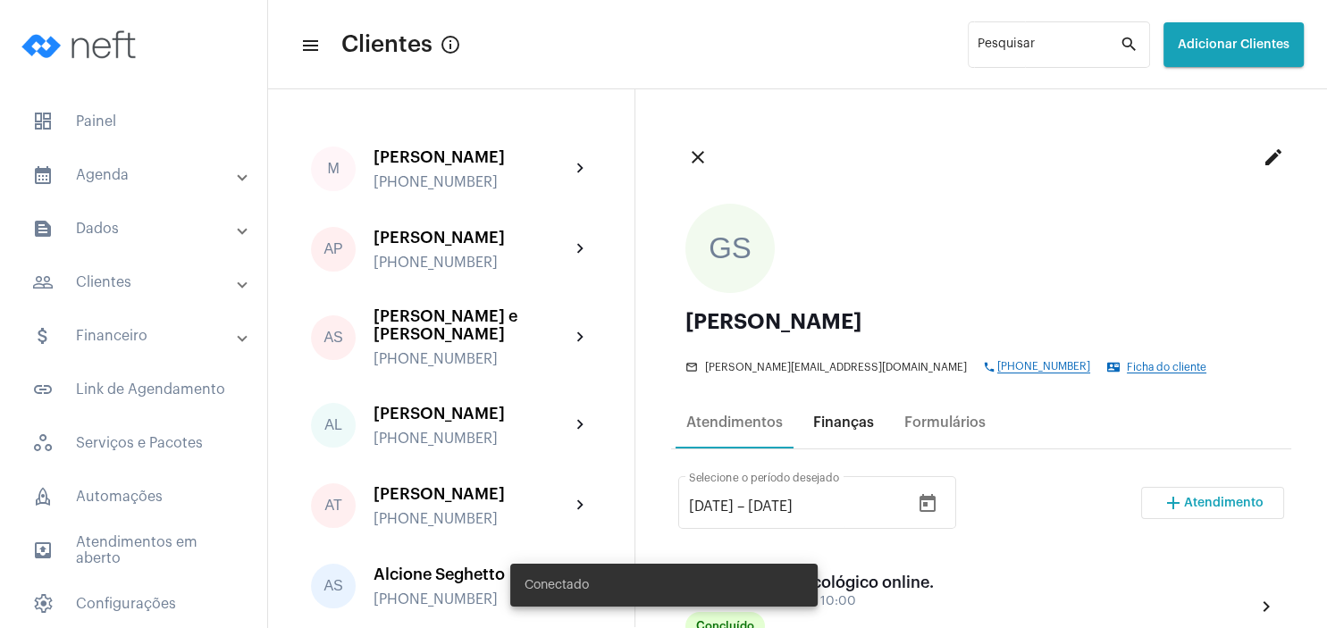
click at [828, 426] on div "Finanças" at bounding box center [843, 423] width 61 height 16
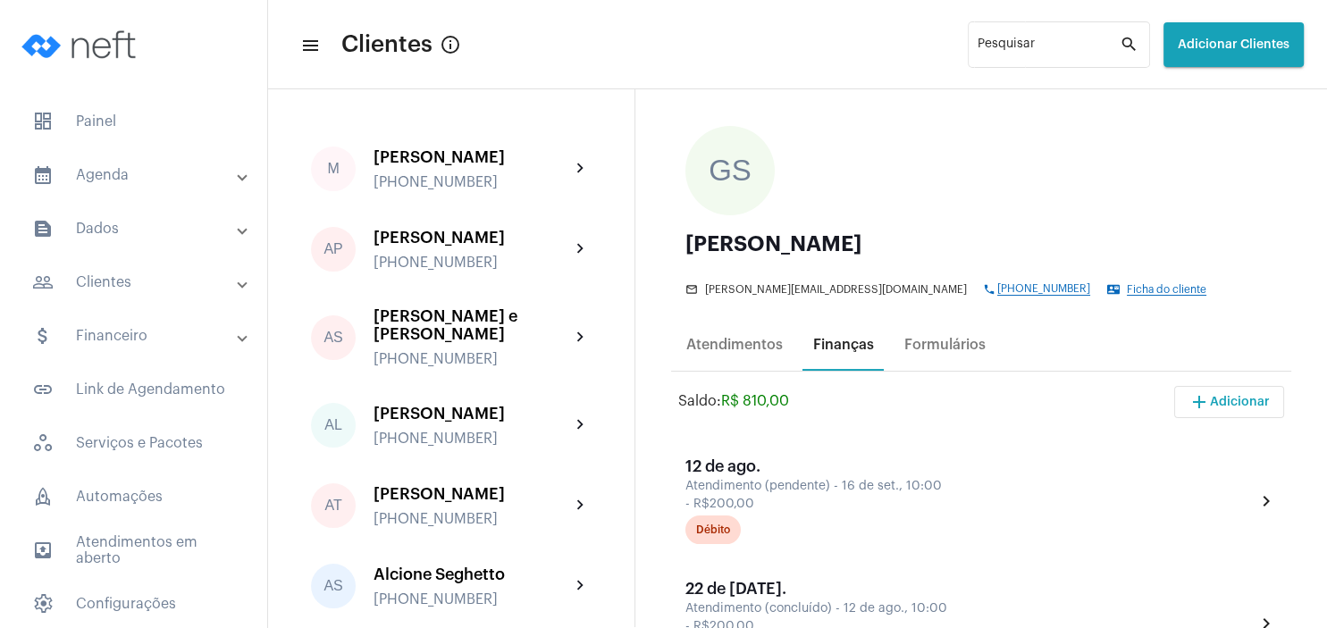
scroll to position [257, 0]
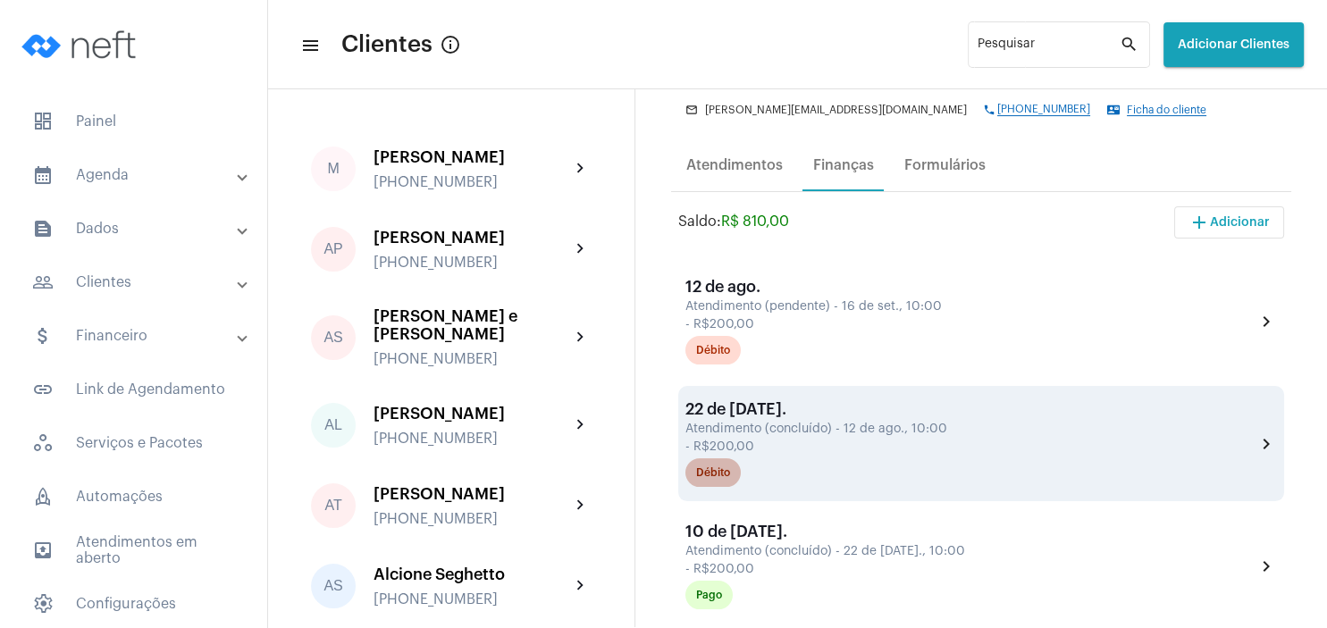
click at [720, 478] on div "Débito" at bounding box center [713, 473] width 34 height 12
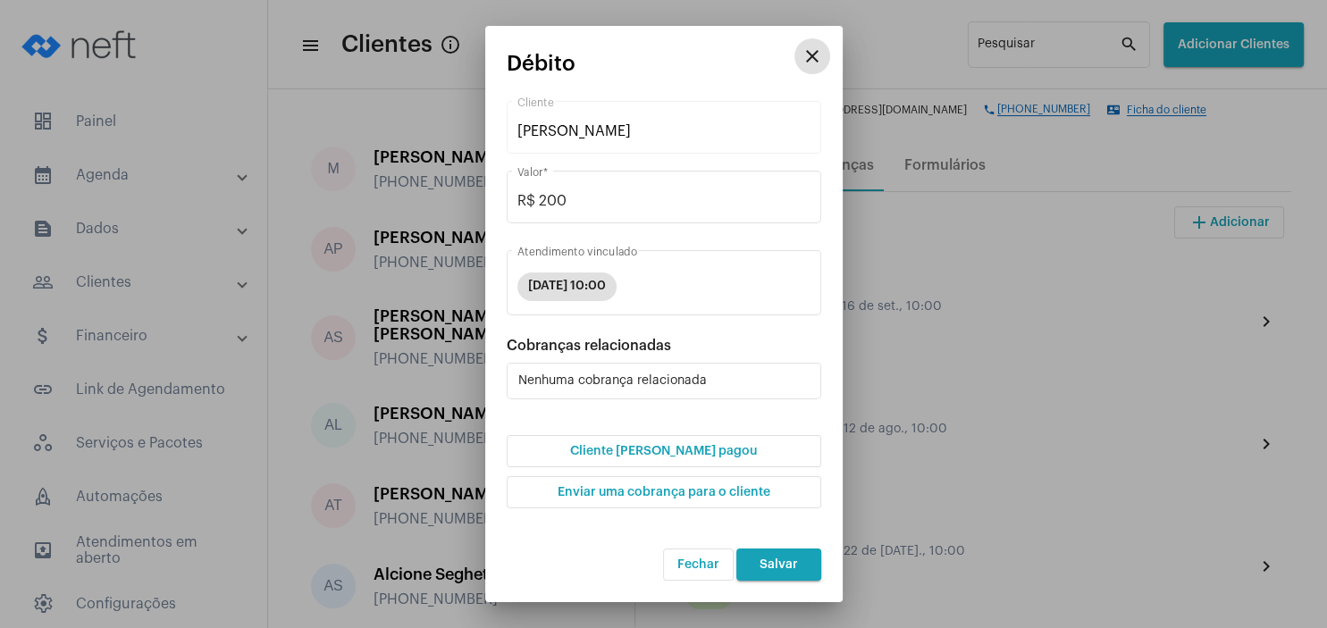
click at [686, 457] on span "Cliente [PERSON_NAME] pagou" at bounding box center [663, 451] width 187 height 13
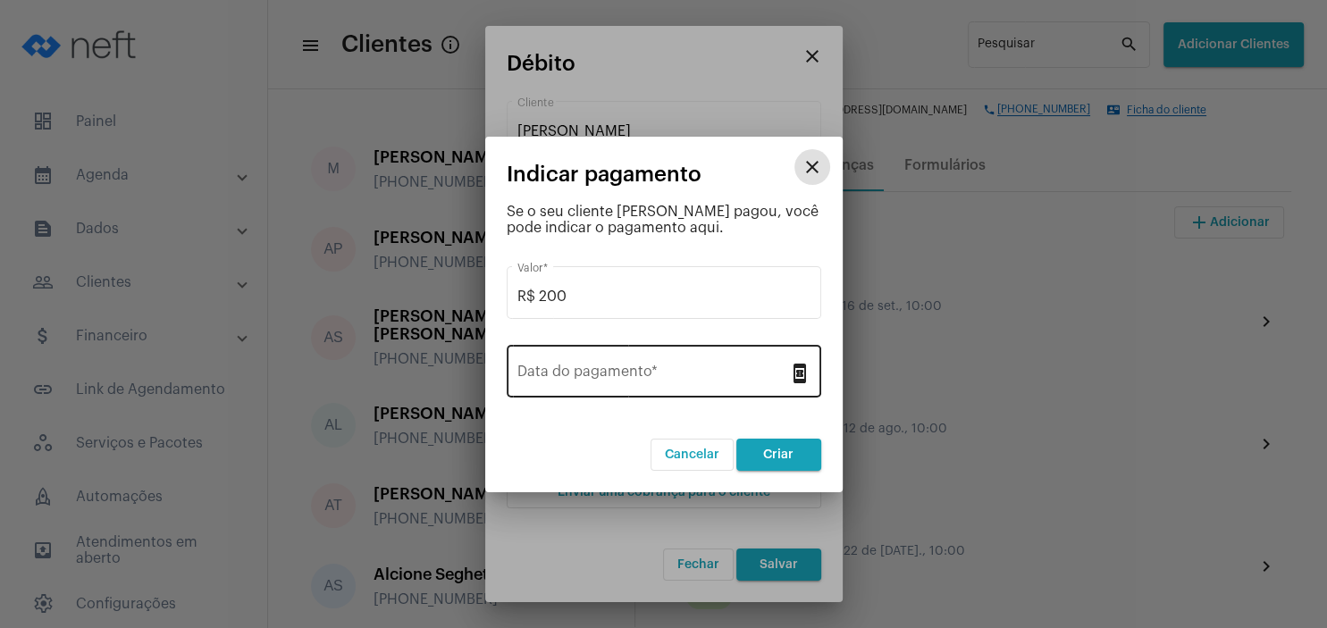
click at [633, 379] on input "Data do pagamento *" at bounding box center [653, 375] width 272 height 16
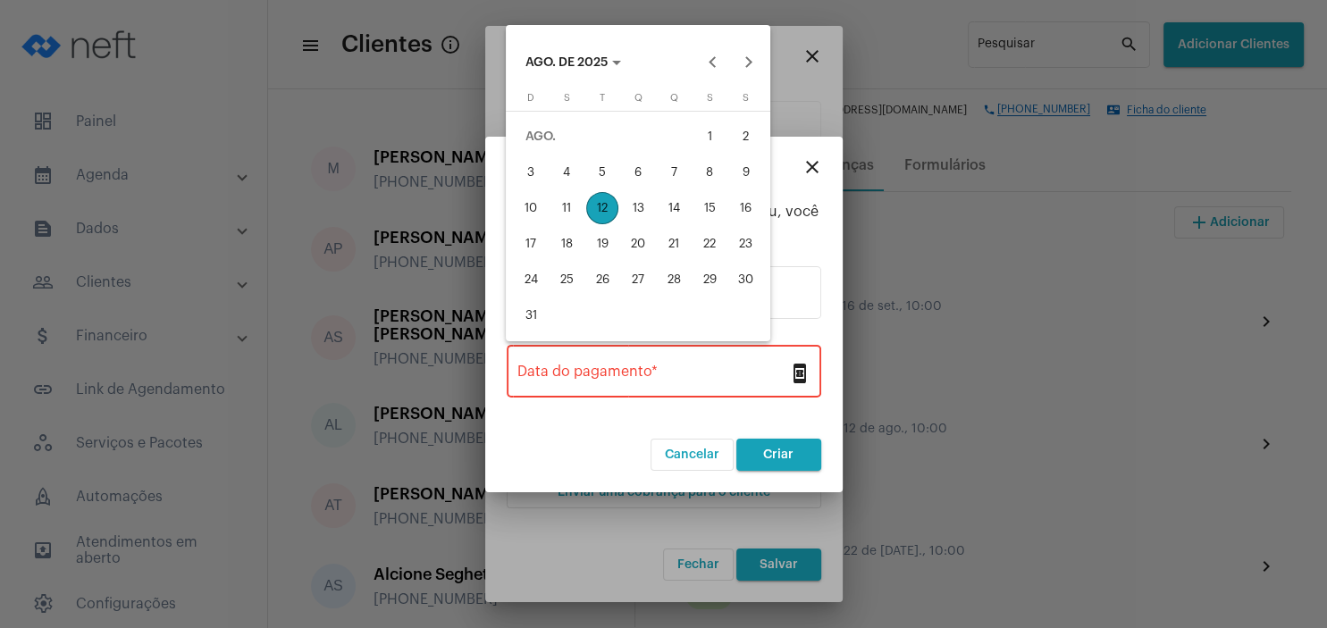
click at [596, 213] on div "12" at bounding box center [602, 208] width 32 height 32
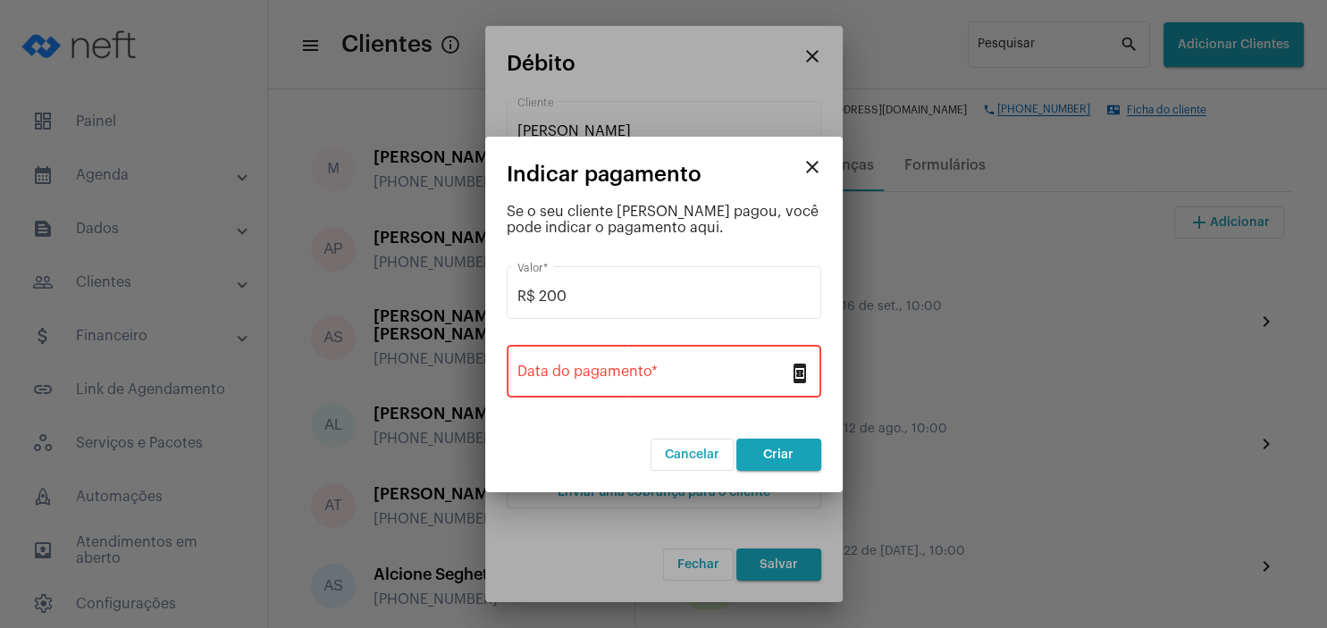
type input "12/08/2025"
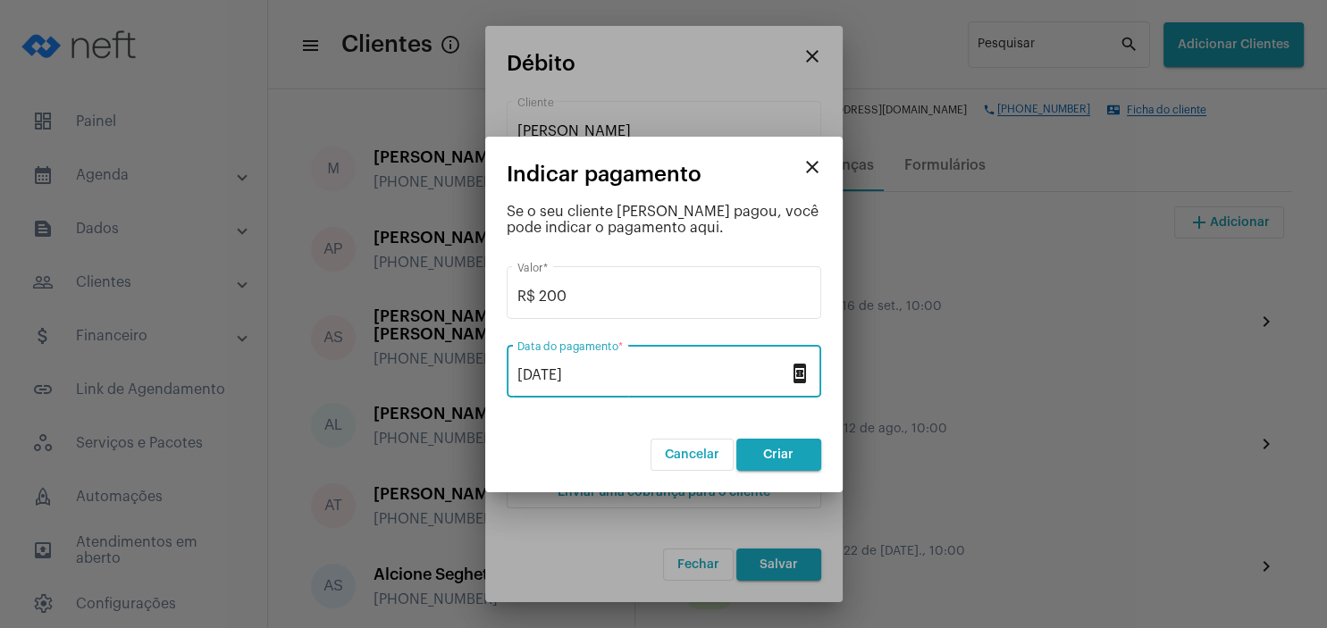
click at [793, 455] on button "Criar" at bounding box center [778, 455] width 85 height 32
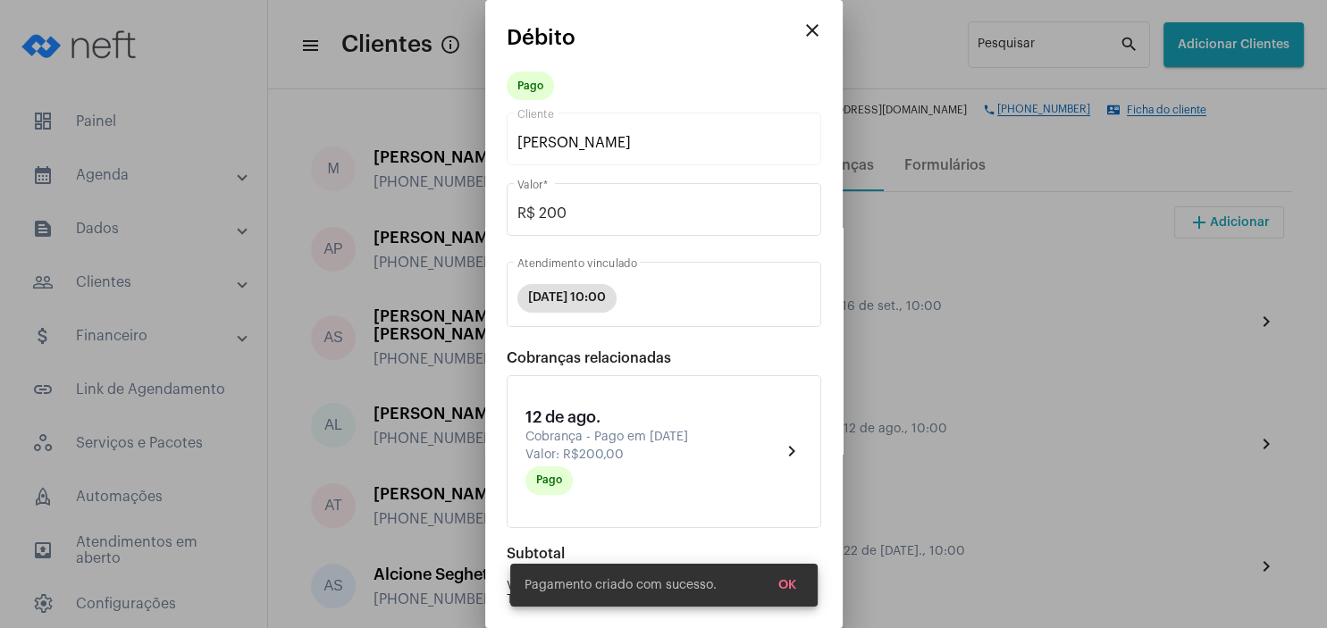
click at [788, 584] on span "OK" at bounding box center [787, 585] width 18 height 13
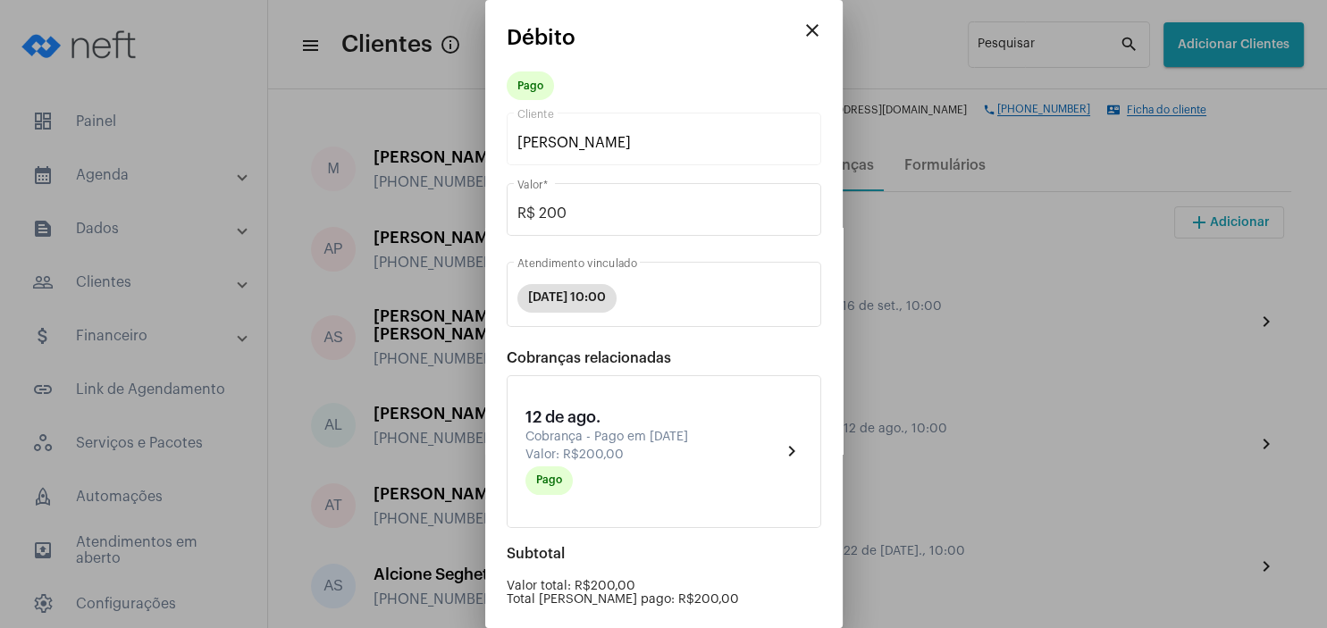
scroll to position [181, 0]
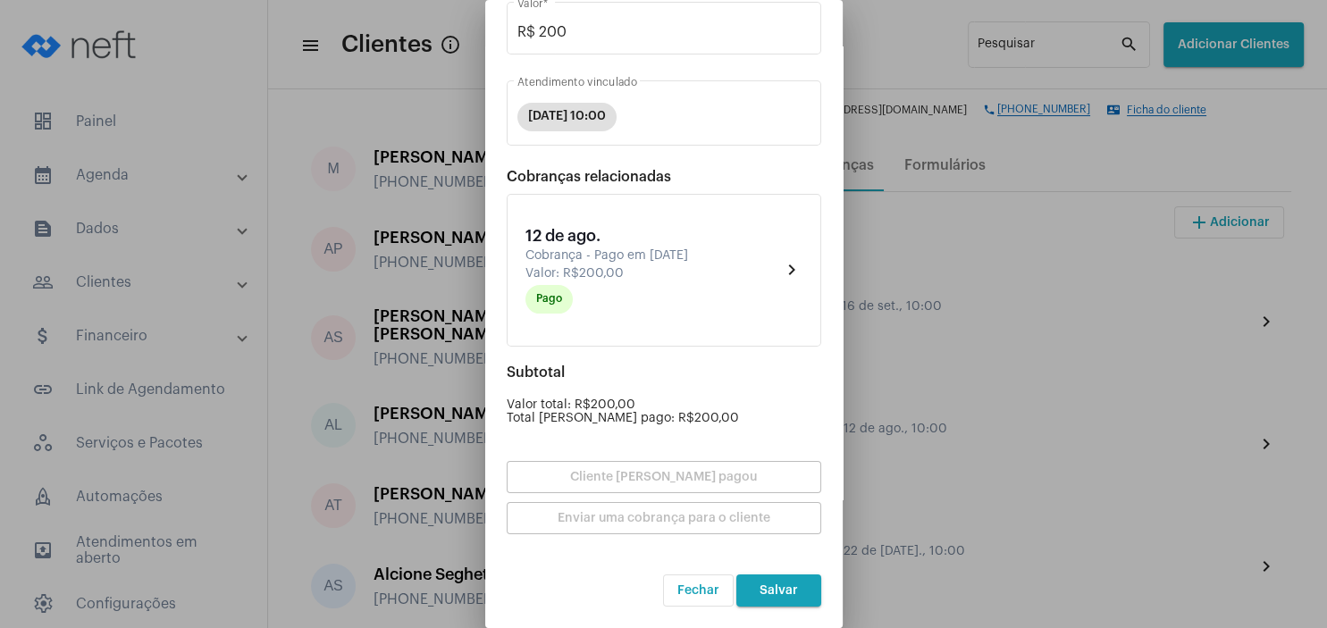
click at [789, 592] on span "Salvar" at bounding box center [779, 590] width 38 height 13
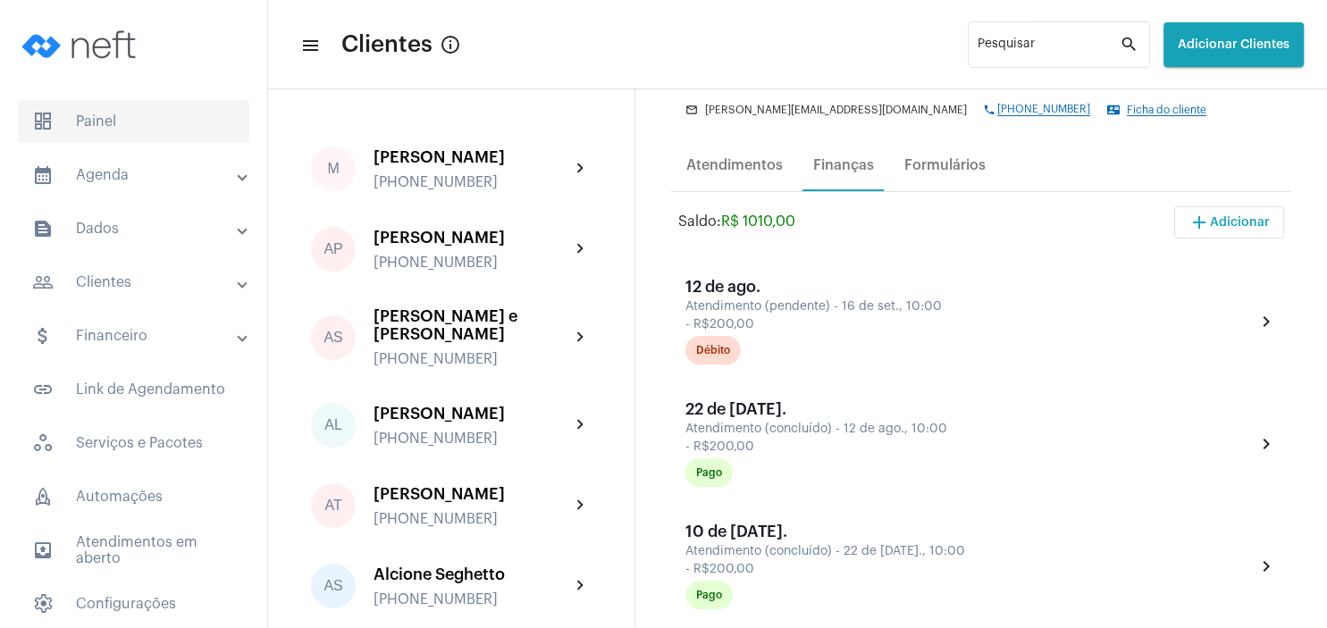
click at [119, 124] on span "dashboard Painel" at bounding box center [133, 121] width 231 height 43
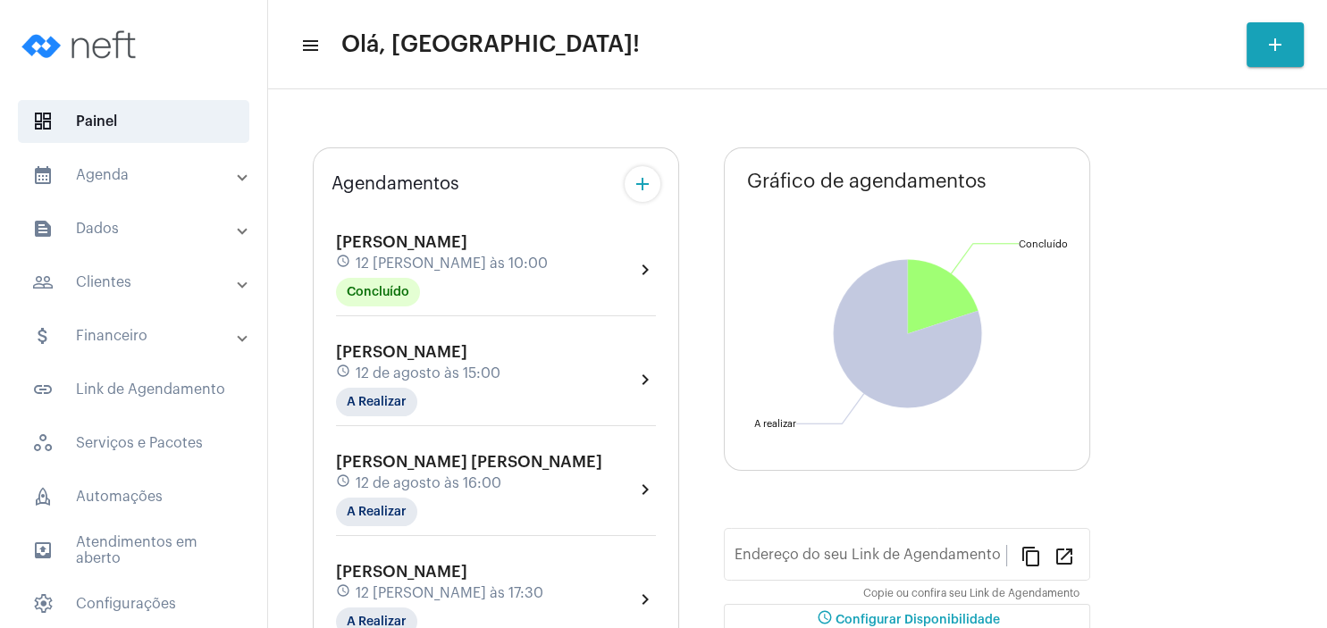
type input "[URL][DOMAIN_NAME][PERSON_NAME]"
